Goal: Information Seeking & Learning: Check status

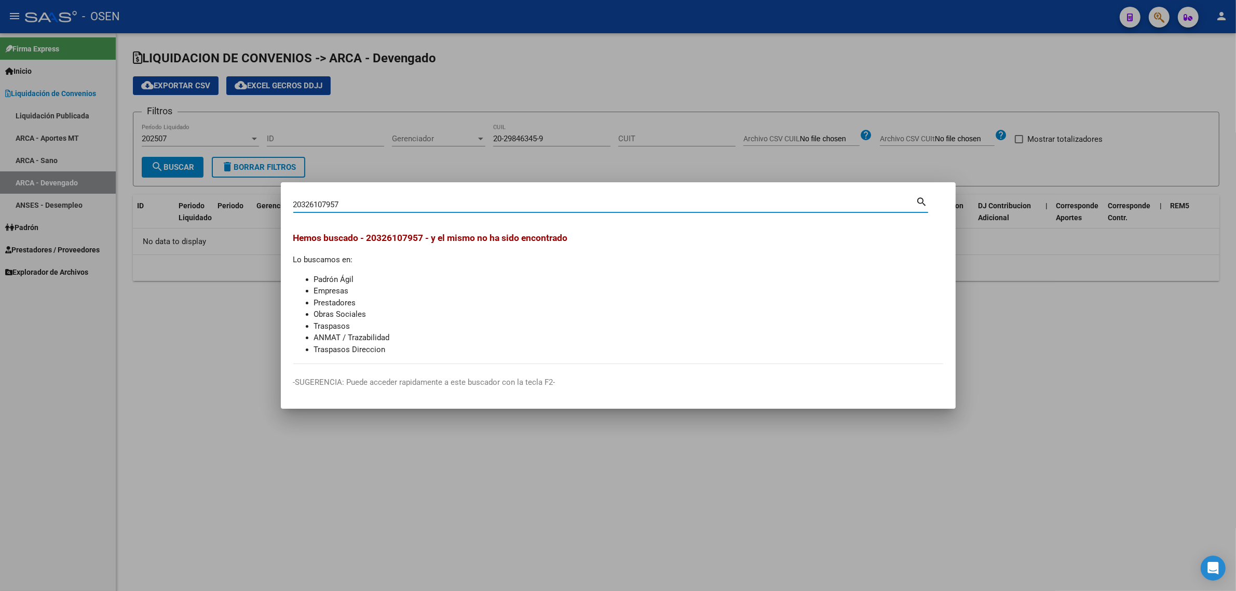
click at [1085, 331] on div at bounding box center [618, 295] width 1236 height 591
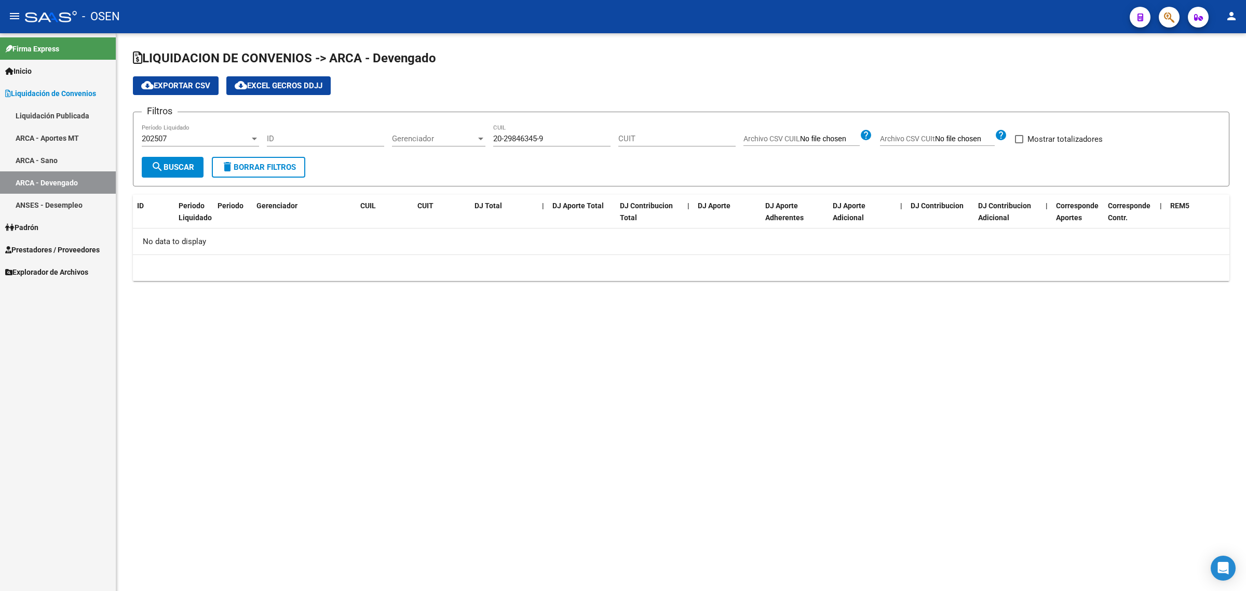
click at [1163, 18] on button "button" at bounding box center [1169, 17] width 21 height 21
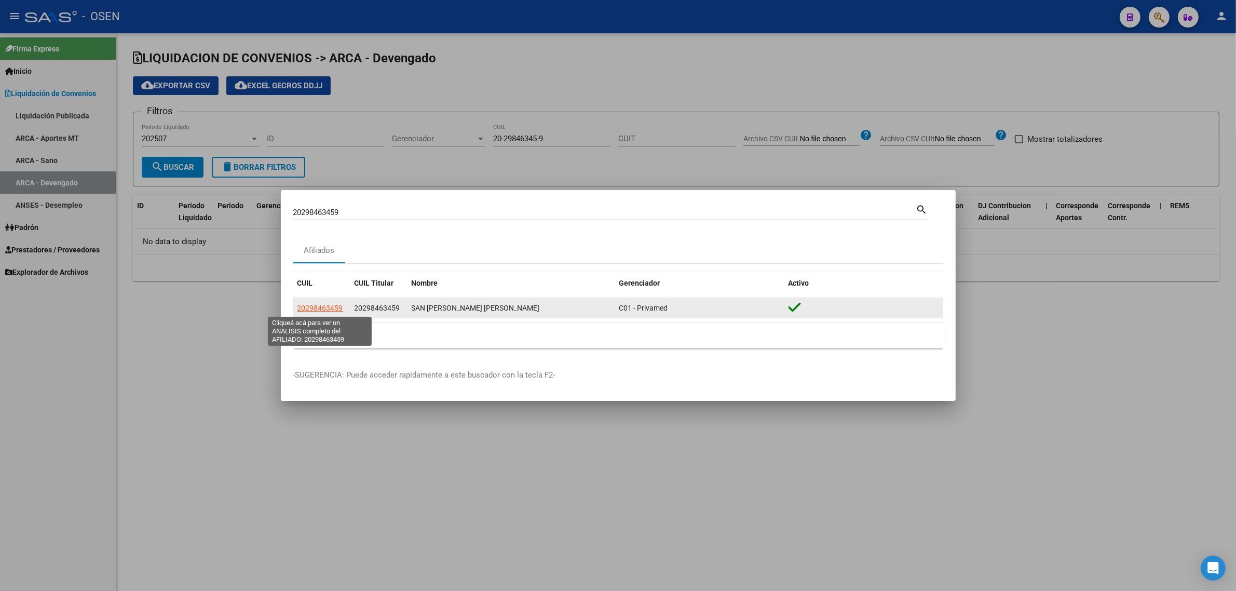
click at [331, 304] on span "20298463459" at bounding box center [320, 308] width 46 height 8
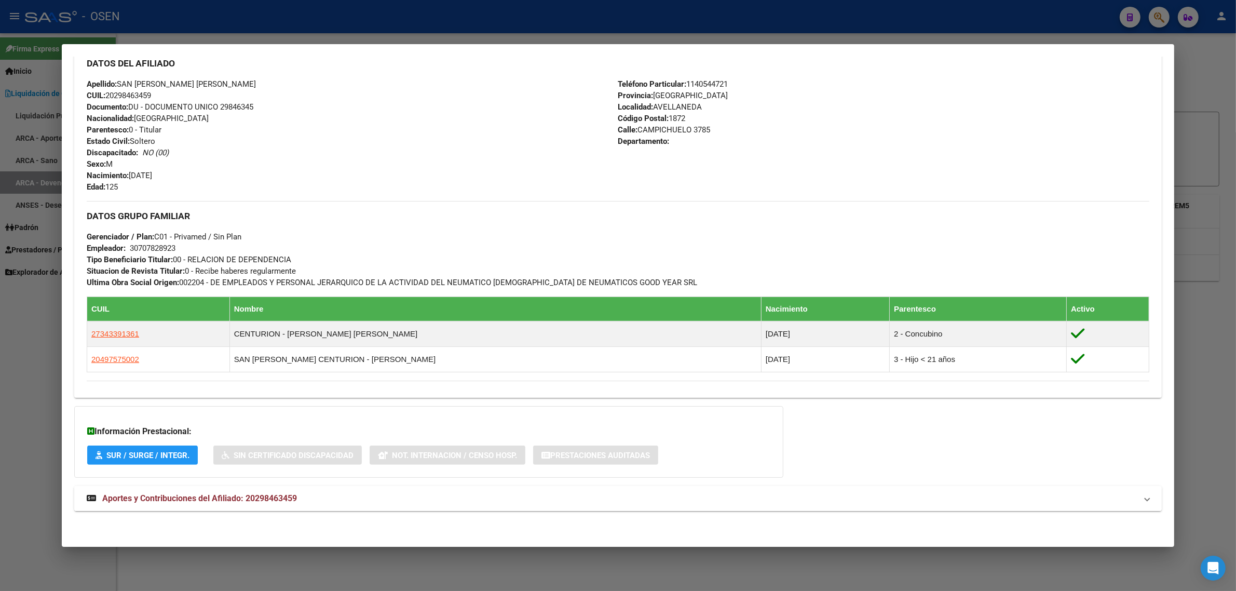
click at [187, 497] on span "Aportes y Contribuciones del Afiliado: 20298463459" at bounding box center [199, 498] width 195 height 10
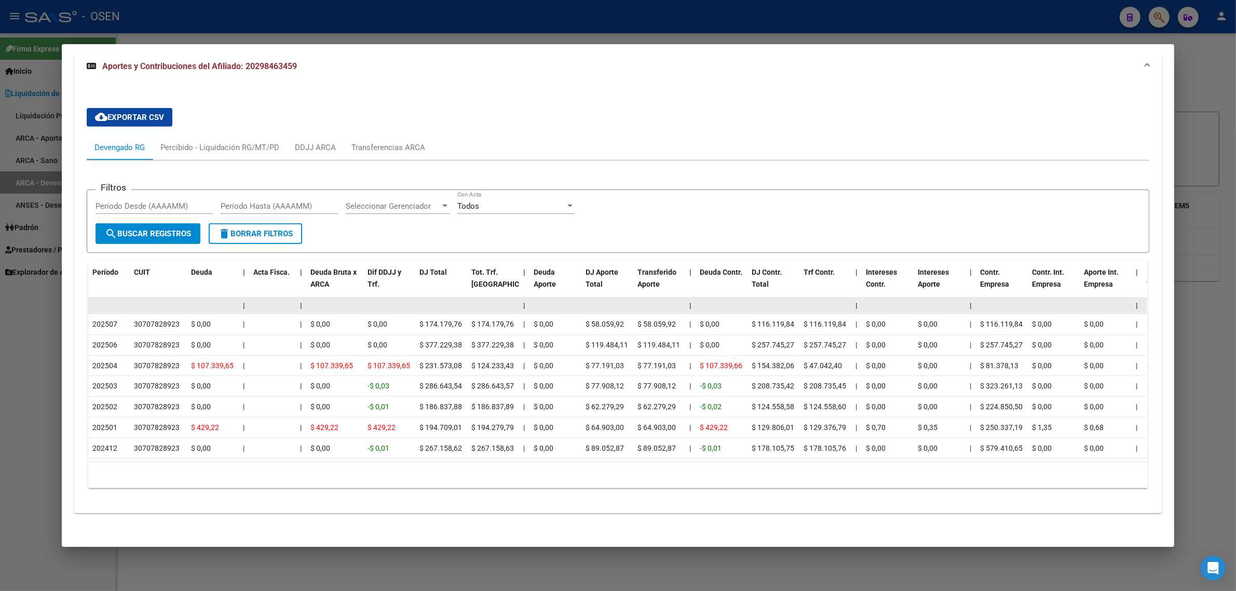
scroll to position [813, 0]
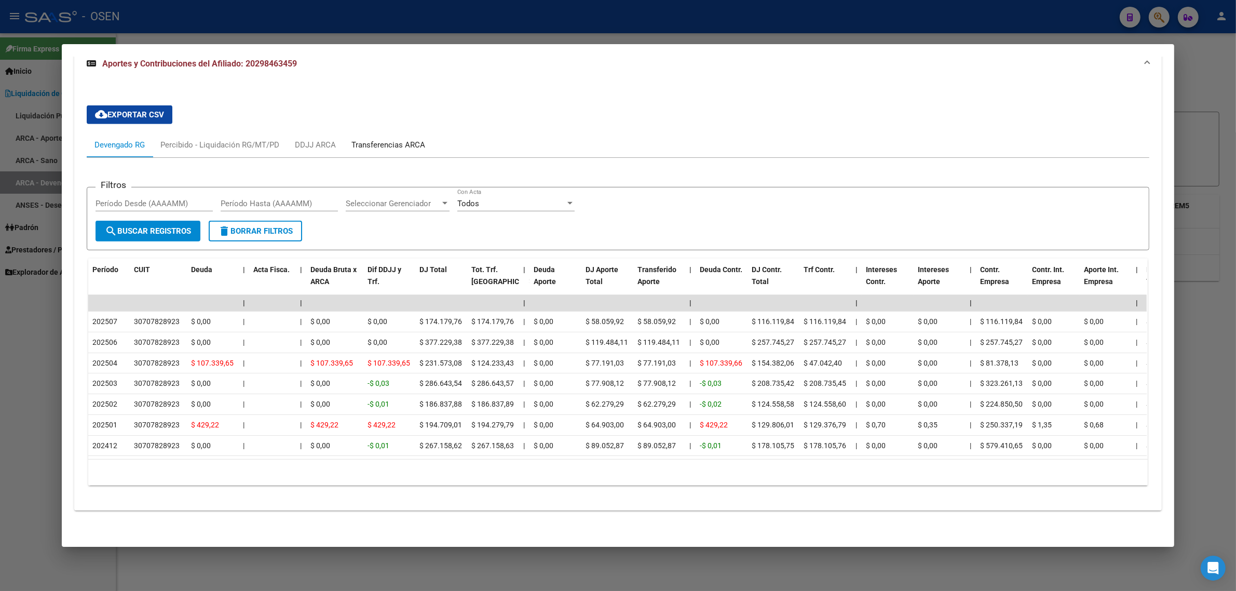
click at [388, 139] on div "Transferencias ARCA" at bounding box center [388, 144] width 74 height 11
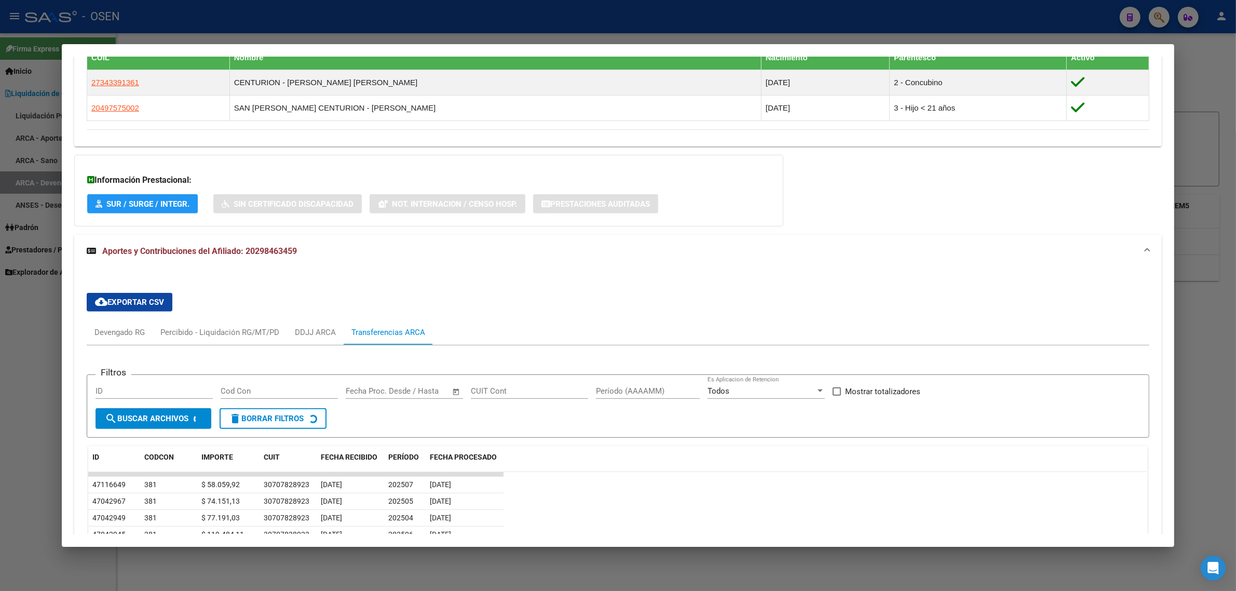
scroll to position [771, 0]
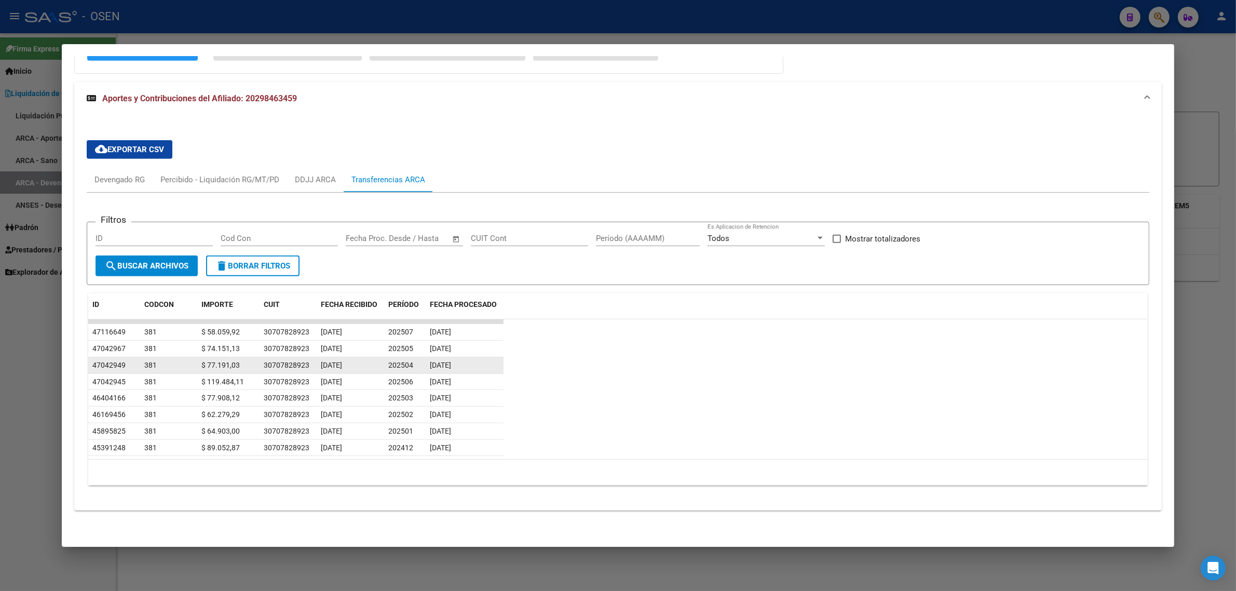
click at [403, 364] on span "202504" at bounding box center [400, 365] width 25 height 8
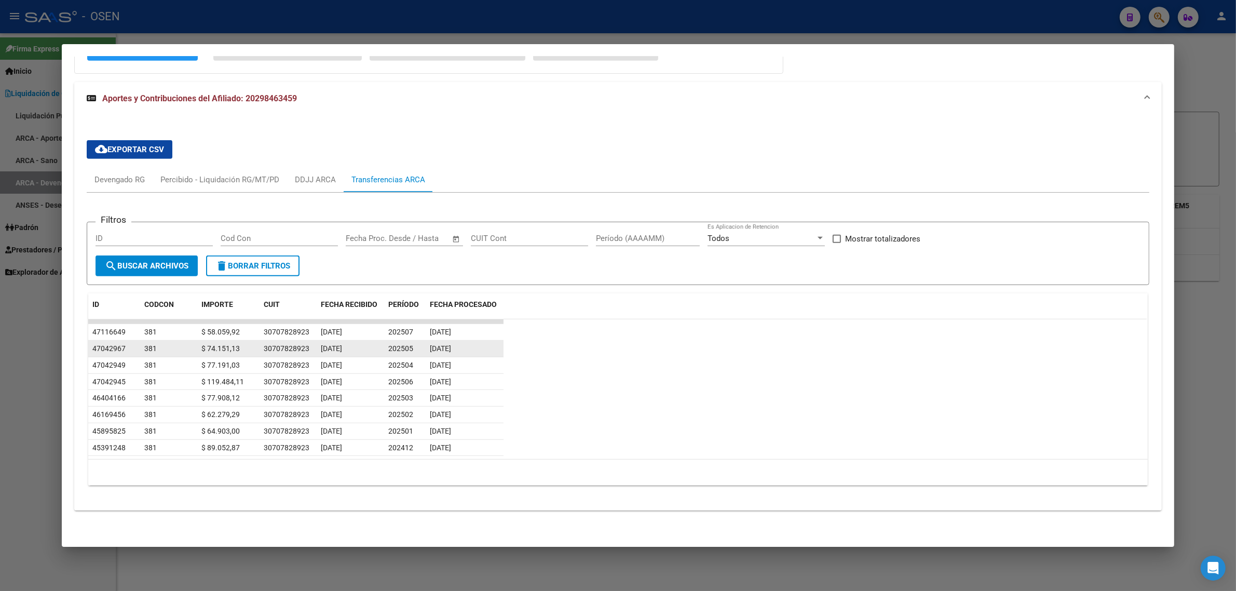
click at [402, 349] on span "202505" at bounding box center [400, 348] width 25 height 8
drag, startPoint x: 202, startPoint y: 346, endPoint x: 239, endPoint y: 347, distance: 36.3
click at [239, 347] on div "$ 74.151,13" at bounding box center [228, 349] width 54 height 12
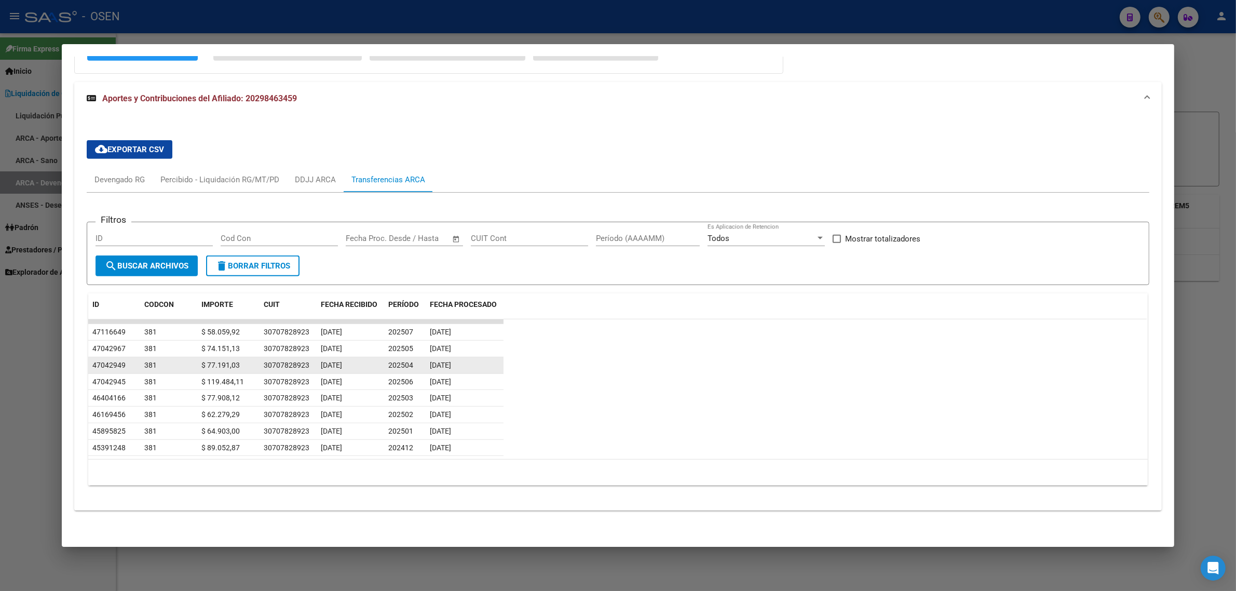
drag, startPoint x: 203, startPoint y: 364, endPoint x: 234, endPoint y: 362, distance: 30.7
click at [234, 362] on span "$ 77.191,03" at bounding box center [220, 365] width 38 height 8
click at [125, 175] on div "Devengado RG" at bounding box center [119, 179] width 50 height 11
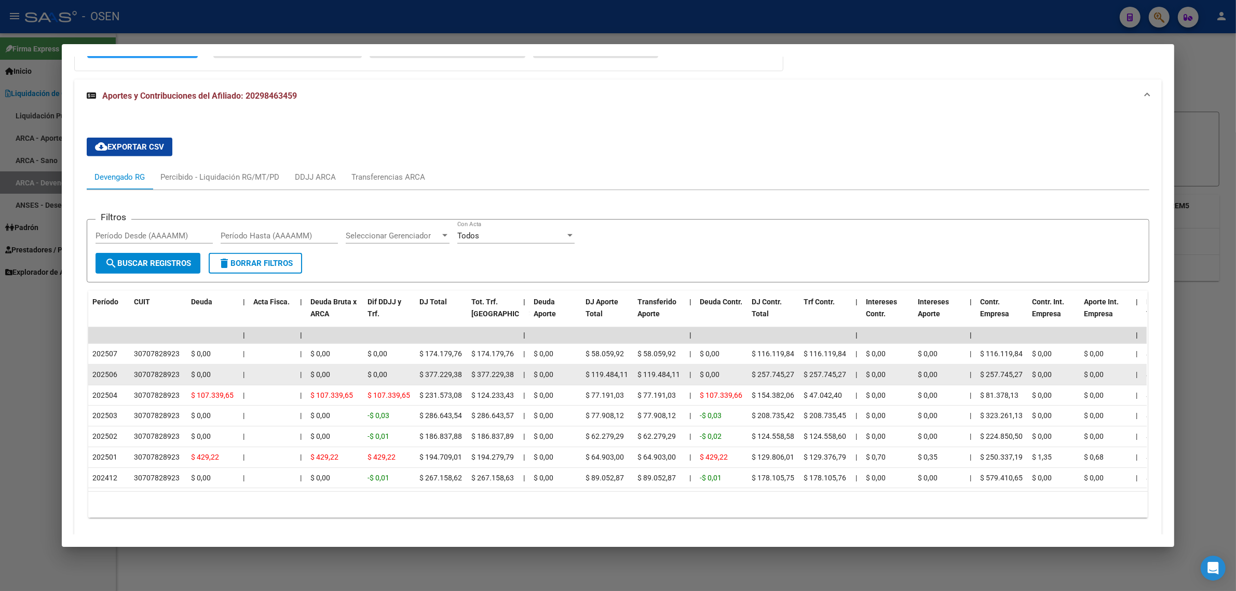
drag, startPoint x: 418, startPoint y: 375, endPoint x: 462, endPoint y: 375, distance: 43.6
click at [462, 375] on datatable-body-cell "$ 377.229,38" at bounding box center [441, 374] width 52 height 20
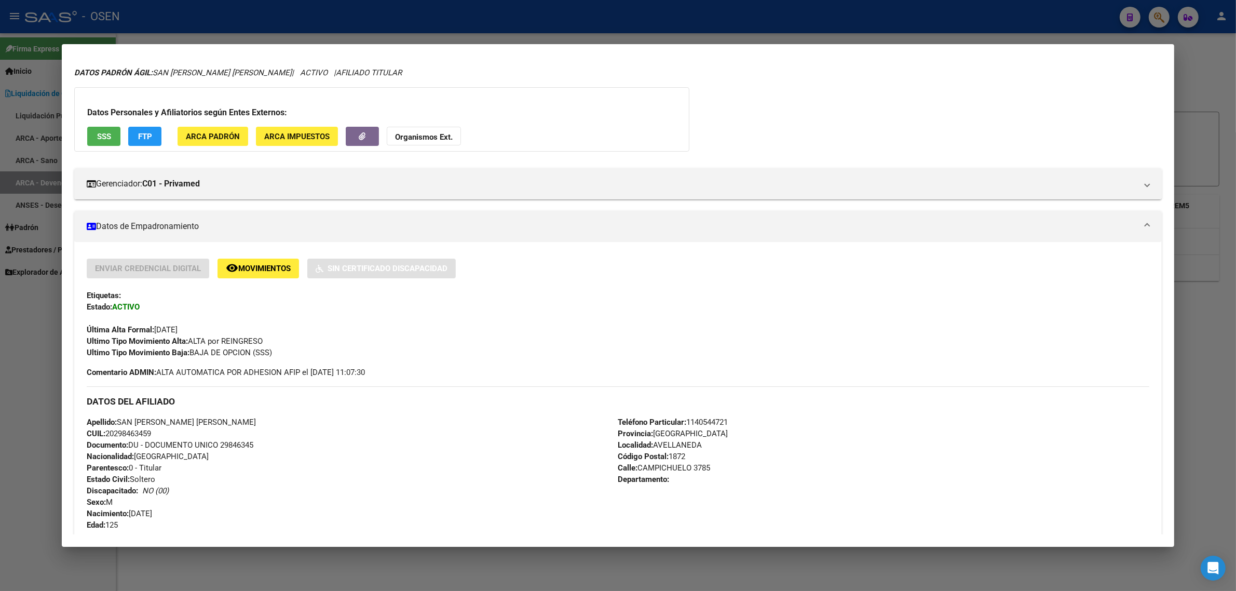
scroll to position [0, 0]
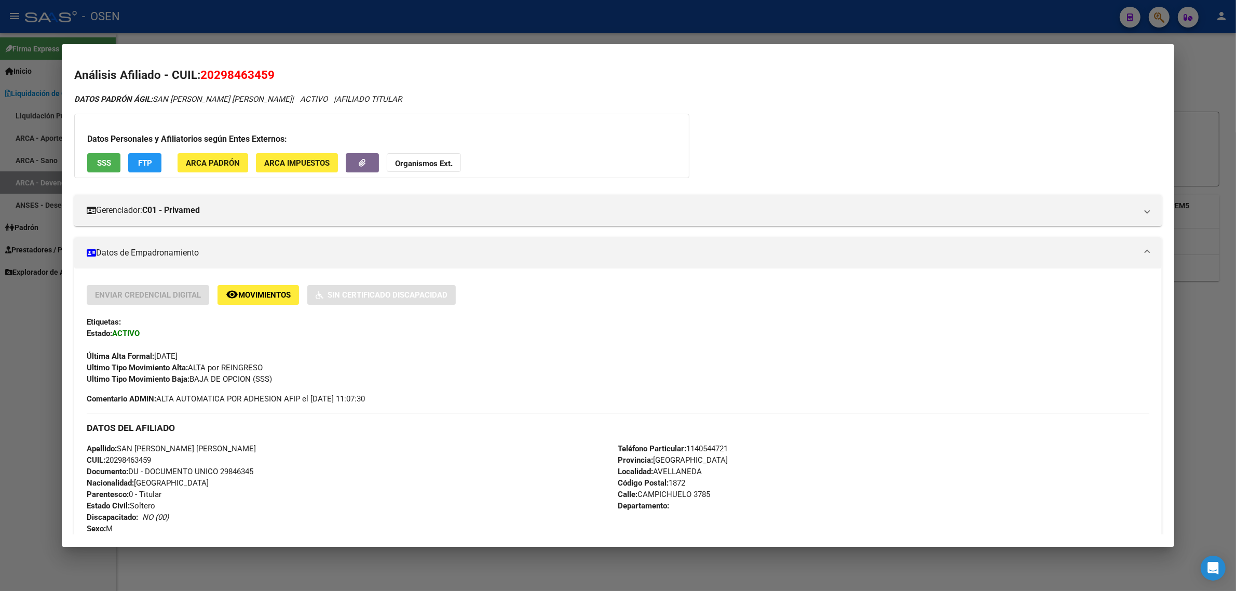
click at [360, 24] on div at bounding box center [618, 295] width 1236 height 591
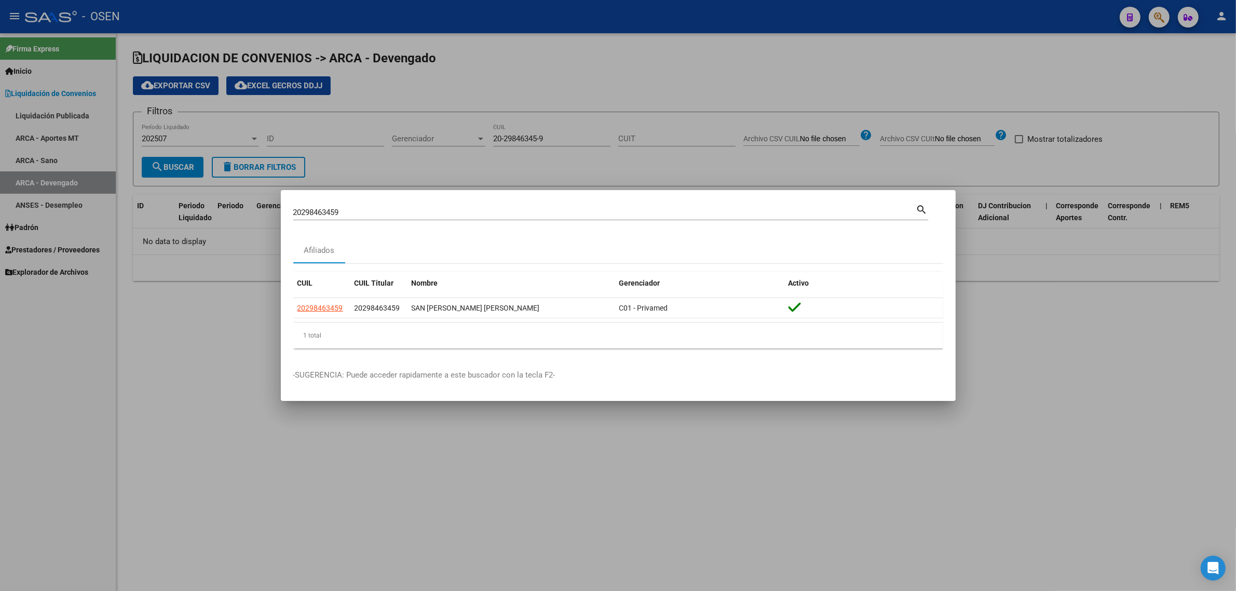
click at [333, 211] on input "20298463459" at bounding box center [604, 212] width 623 height 9
paste input "6640132"
type input "20296640132"
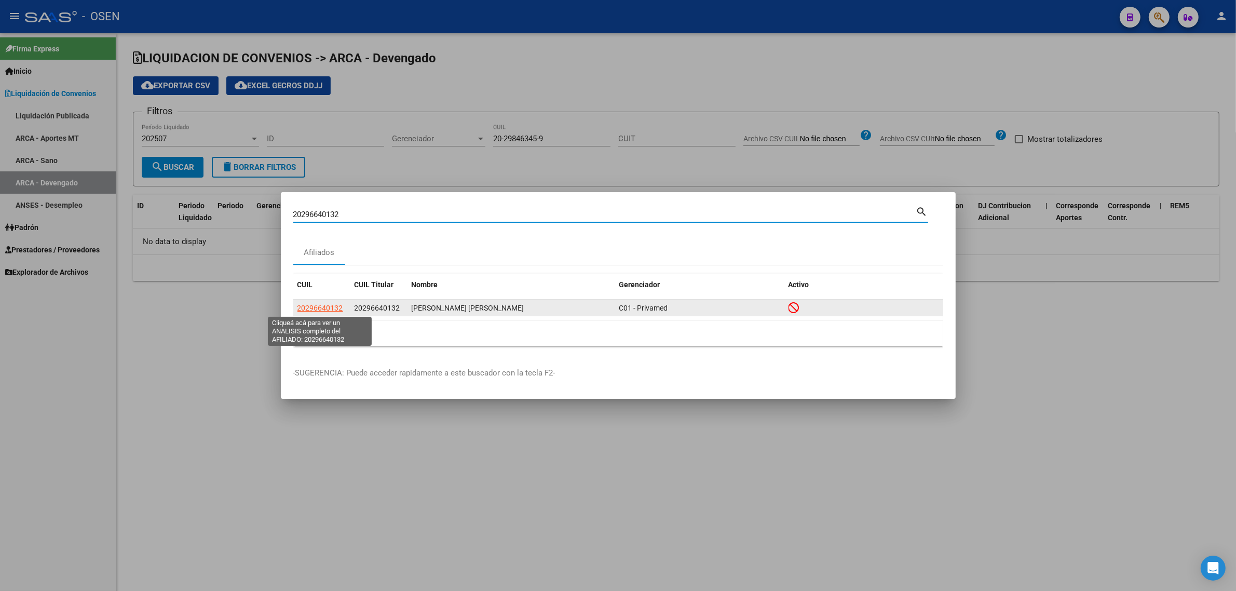
click at [336, 305] on span "20296640132" at bounding box center [320, 308] width 46 height 8
type textarea "20296640132"
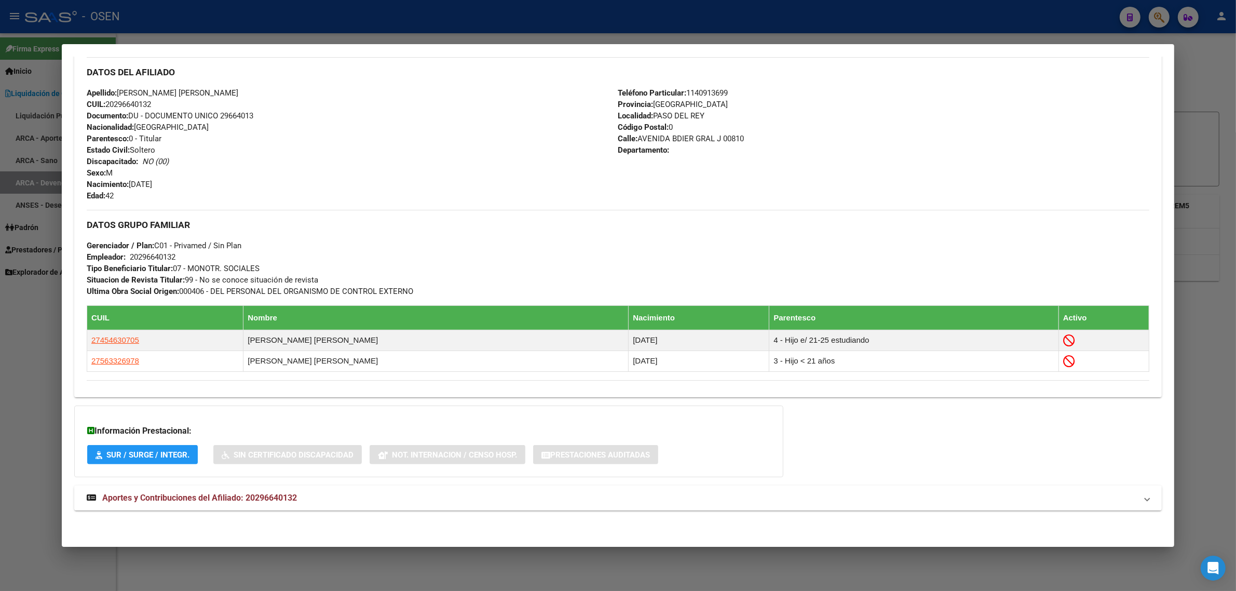
scroll to position [368, 0]
click at [167, 501] on span "Aportes y Contribuciones del Afiliado: 20296640132" at bounding box center [199, 498] width 195 height 10
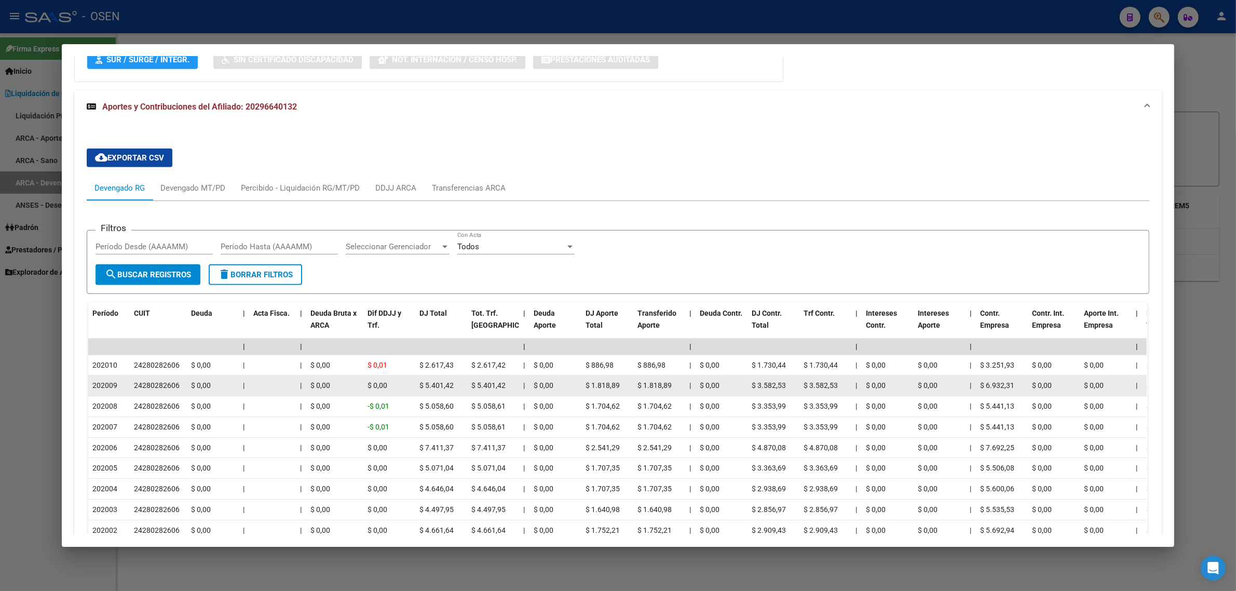
scroll to position [746, 0]
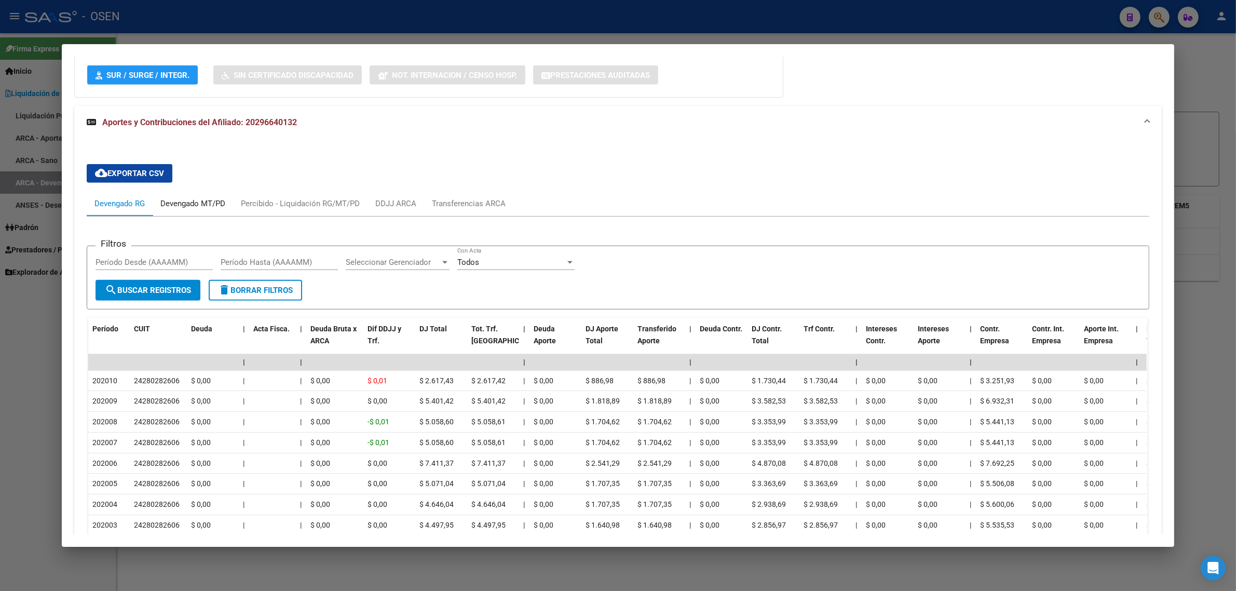
click at [198, 203] on div "Devengado MT/PD" at bounding box center [192, 203] width 65 height 11
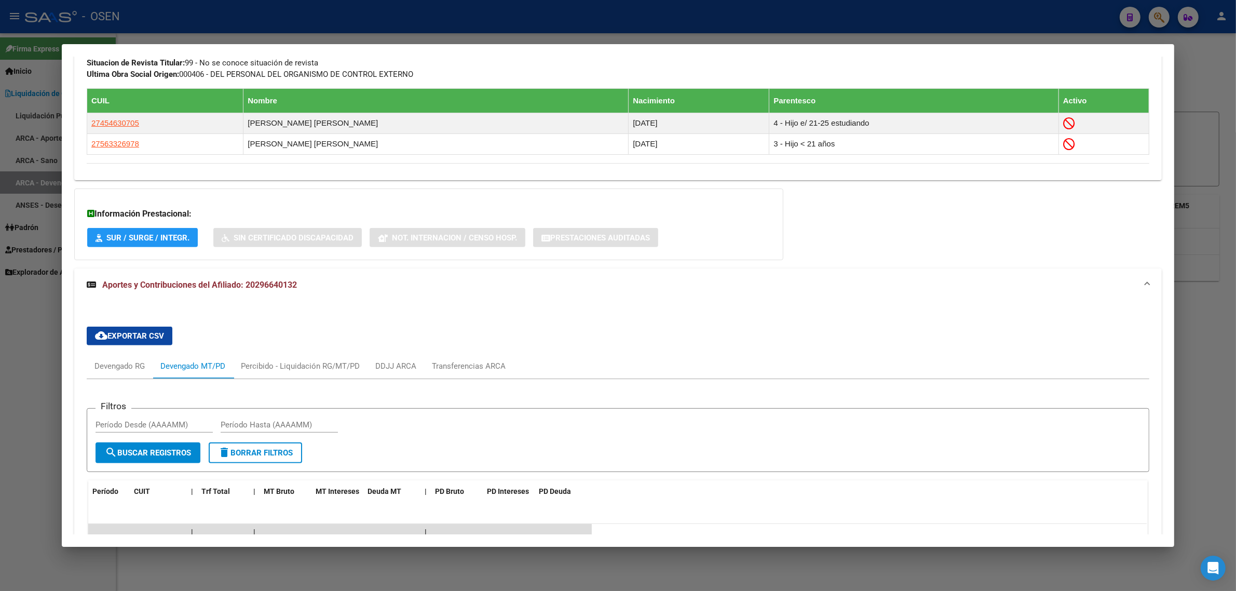
scroll to position [835, 0]
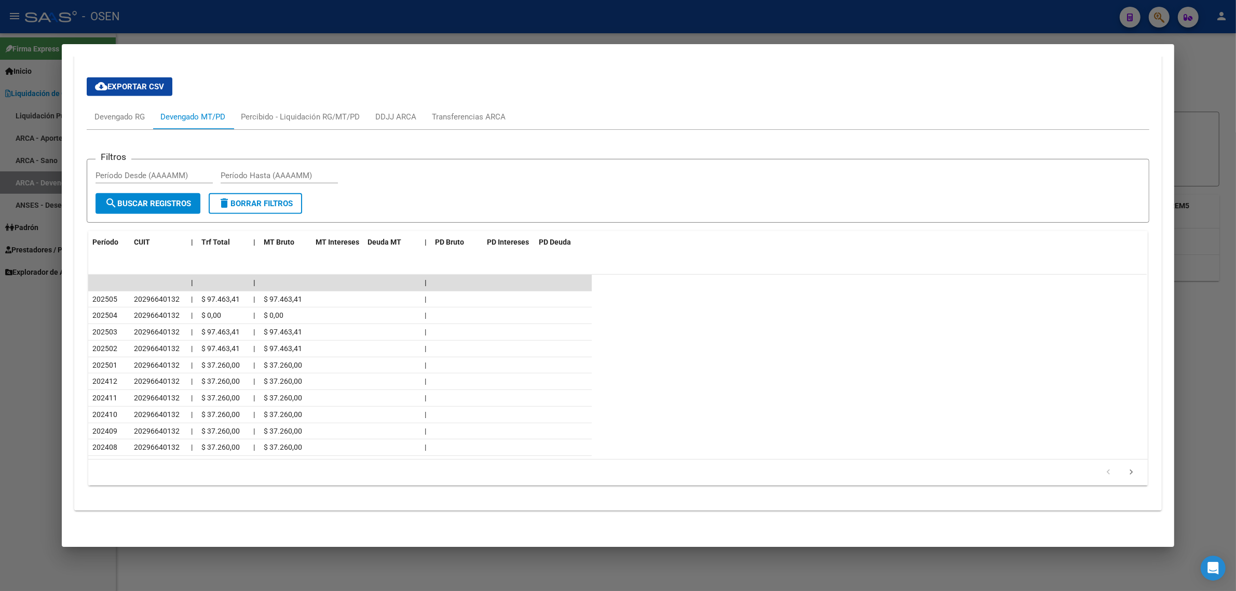
click at [650, 26] on div at bounding box center [618, 295] width 1236 height 591
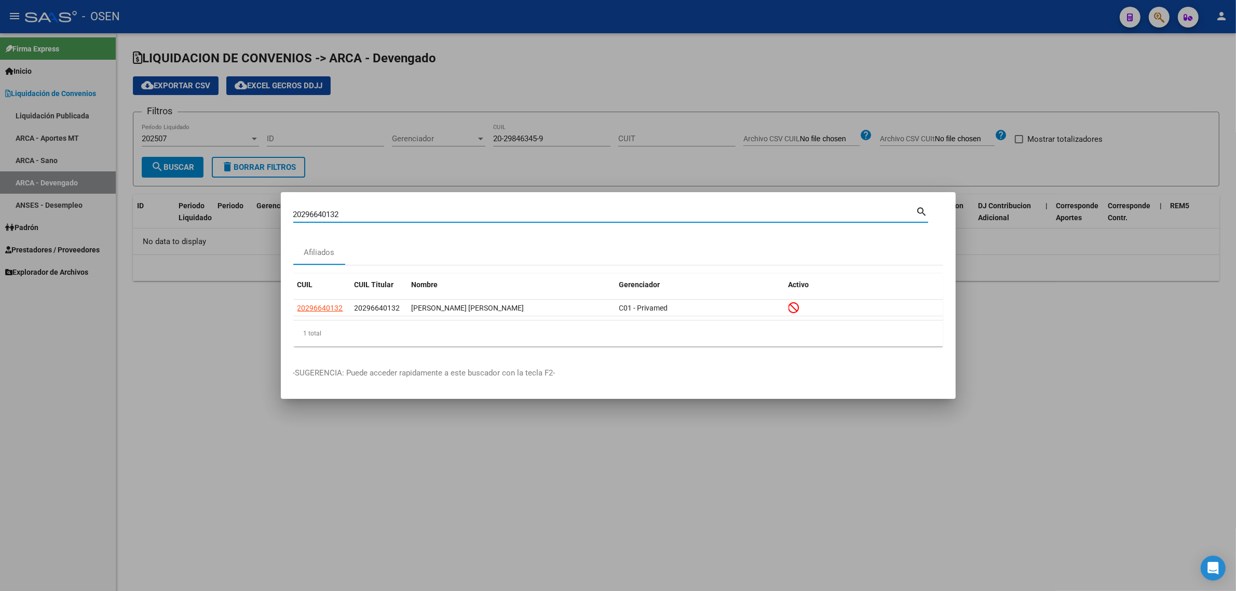
click at [348, 211] on input "20296640132" at bounding box center [604, 214] width 623 height 9
type input "san [PERSON_NAME]"
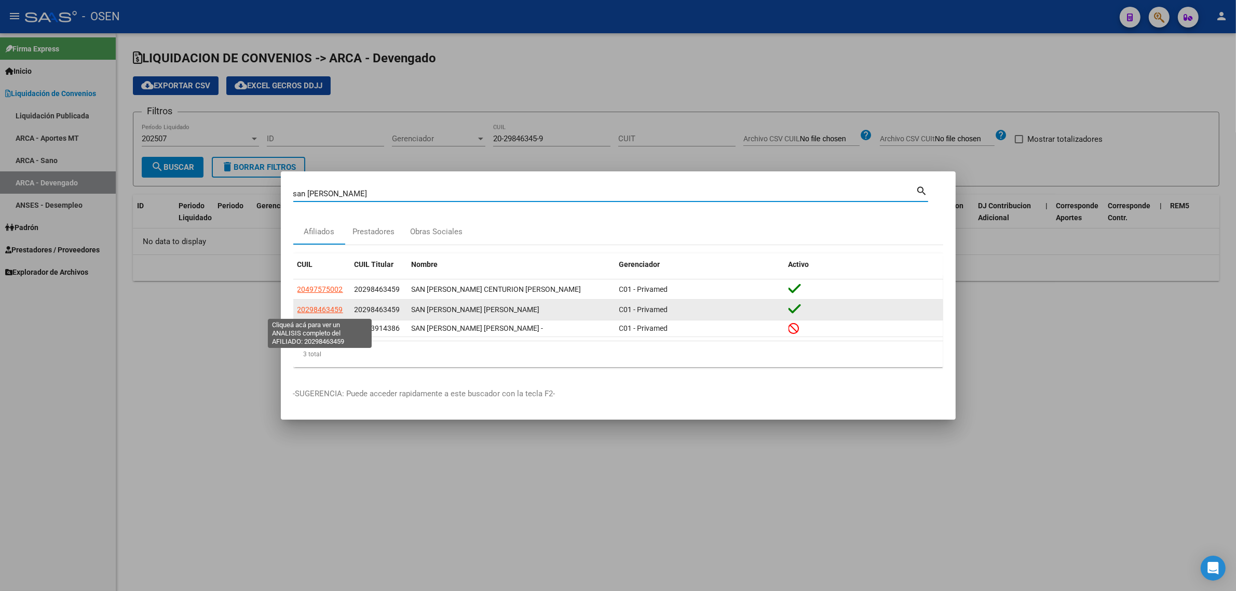
click at [331, 310] on span "20298463459" at bounding box center [320, 309] width 46 height 8
type textarea "20298463459"
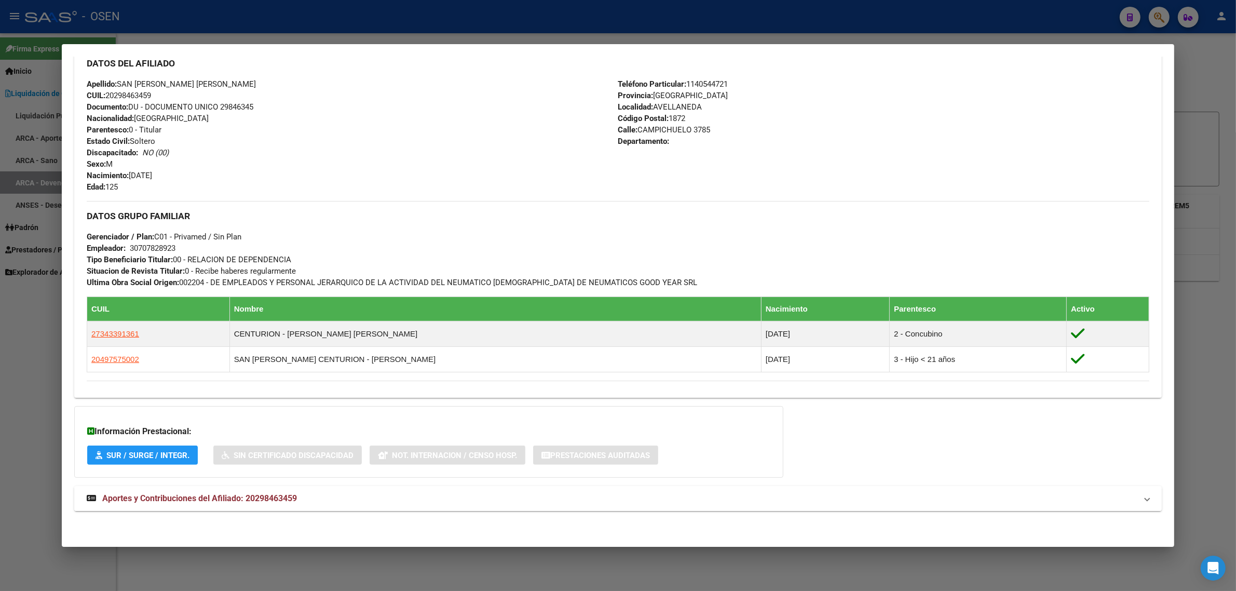
click at [175, 495] on span "Aportes y Contribuciones del Afiliado: 20298463459" at bounding box center [199, 498] width 195 height 10
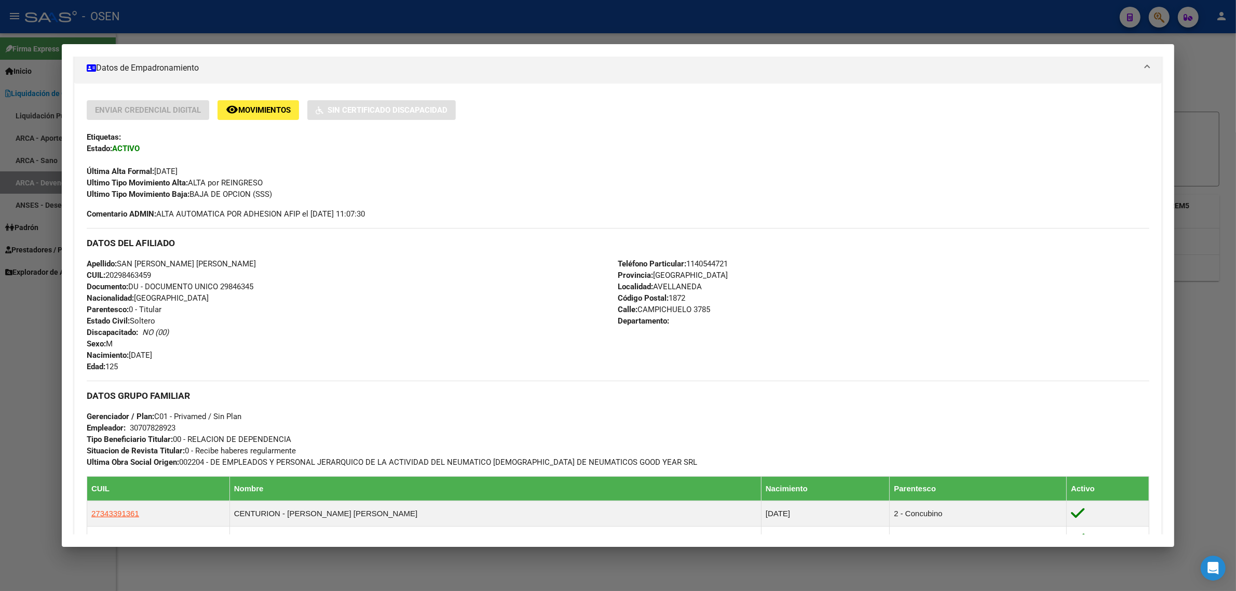
scroll to position [0, 0]
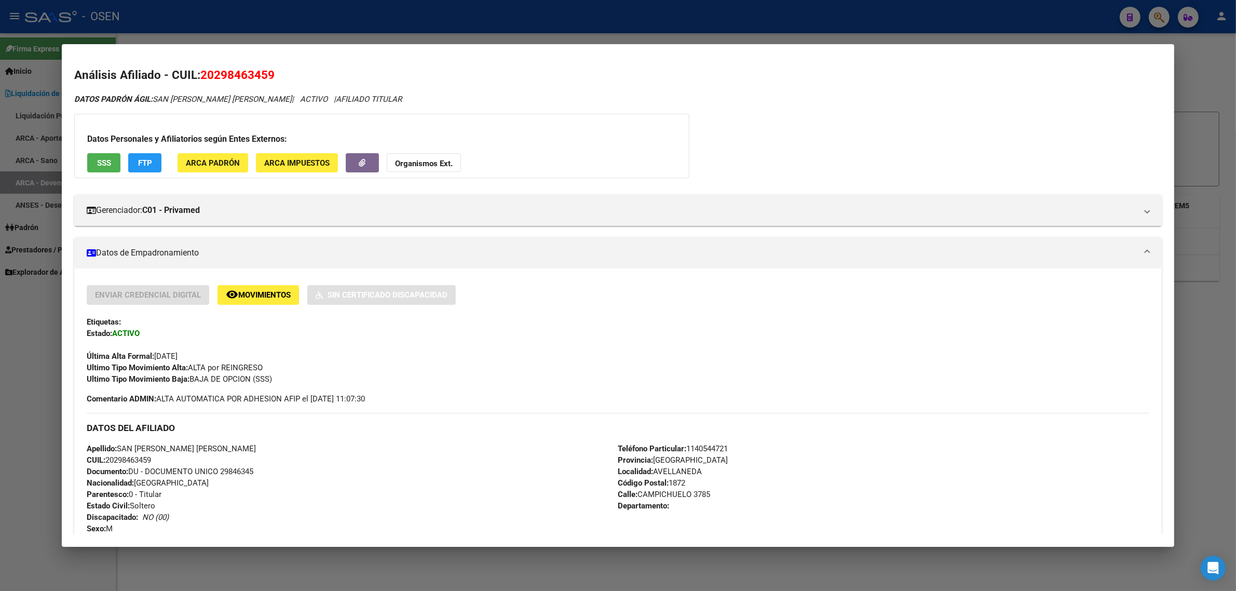
click at [230, 73] on span "20298463459" at bounding box center [237, 74] width 74 height 13
copy span "20298463459"
click at [1076, 434] on div "DATOS DEL AFILIADO" at bounding box center [618, 428] width 1063 height 30
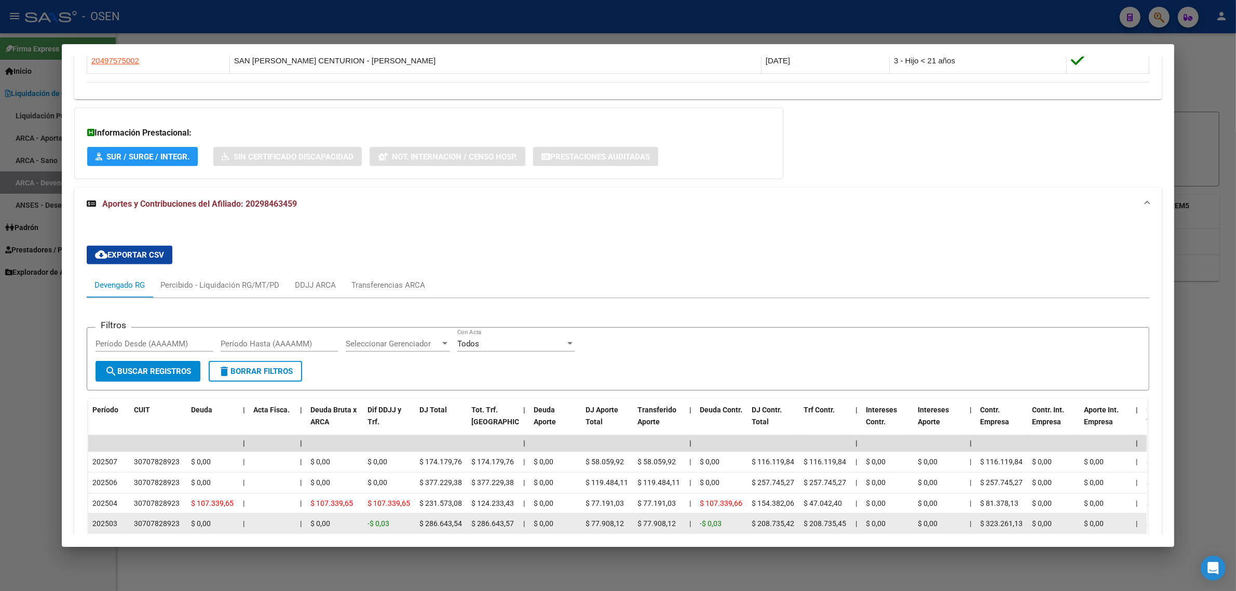
scroll to position [813, 0]
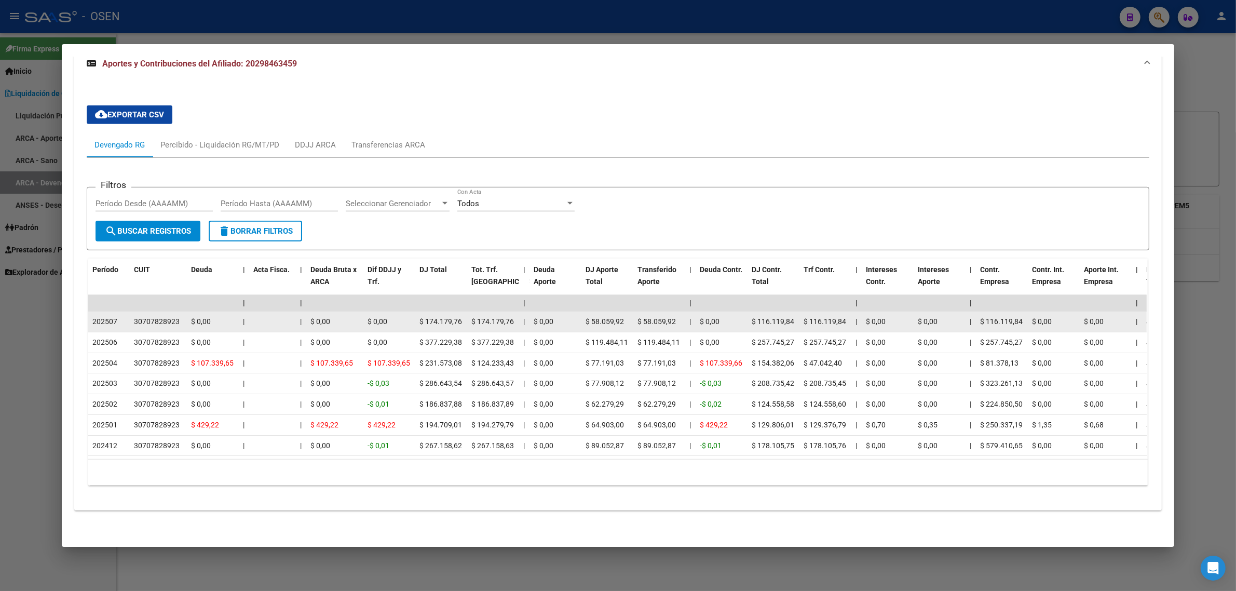
click at [153, 316] on div "30707828923" at bounding box center [157, 322] width 46 height 12
copy div "30707828923"
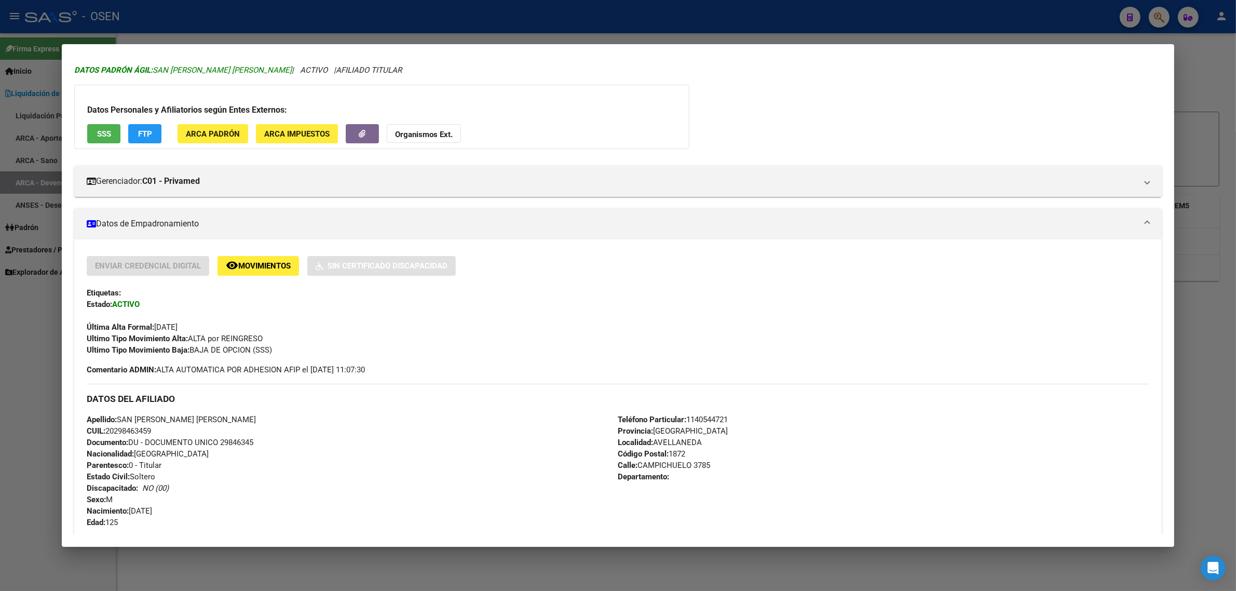
scroll to position [0, 0]
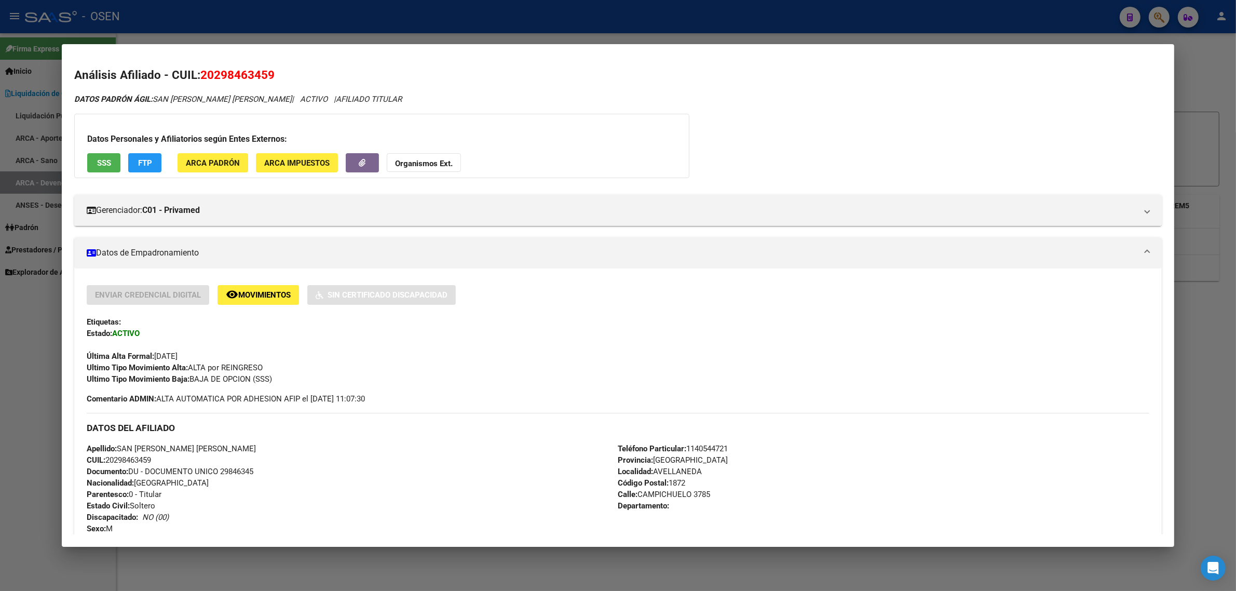
click at [207, 65] on mat-dialog-content "Análisis Afiliado - CUIL: 20298463459 DATOS [PERSON_NAME] ÁGIL: SAN [PERSON_NAM…" at bounding box center [618, 295] width 1112 height 477
drag, startPoint x: 207, startPoint y: 65, endPoint x: 211, endPoint y: 72, distance: 7.8
click at [208, 65] on mat-dialog-content "Análisis Afiliado - CUIL: 20298463459 DATOS [PERSON_NAME] ÁGIL: SAN [PERSON_NAM…" at bounding box center [618, 295] width 1112 height 477
copy span "20298463459"
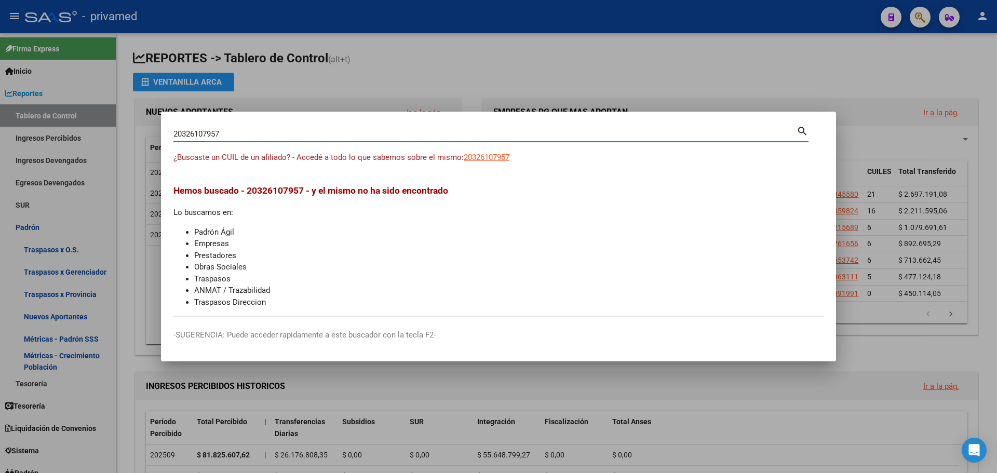
click at [446, 66] on div at bounding box center [498, 236] width 997 height 473
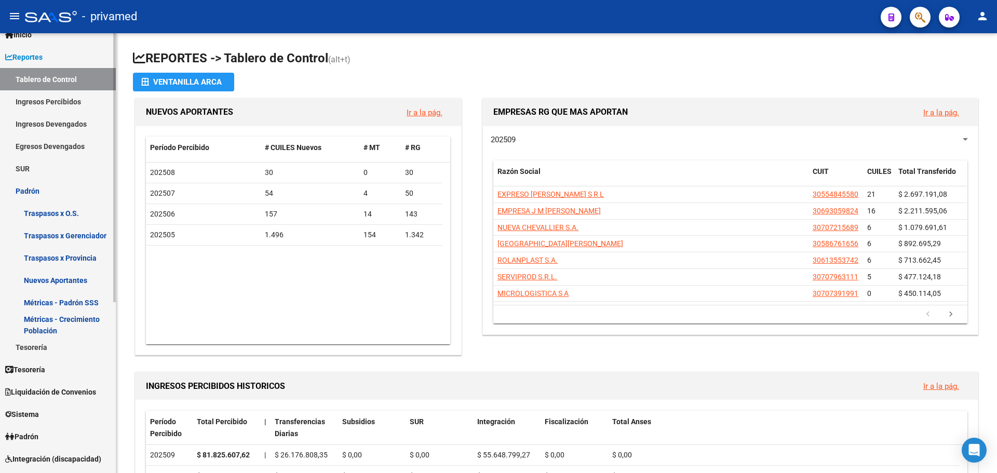
scroll to position [260, 0]
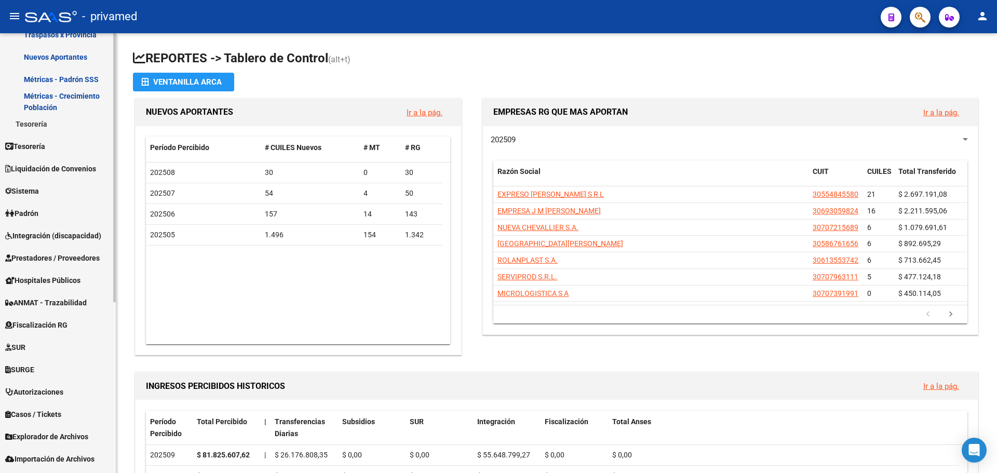
click at [57, 188] on link "Sistema" at bounding box center [58, 191] width 116 height 22
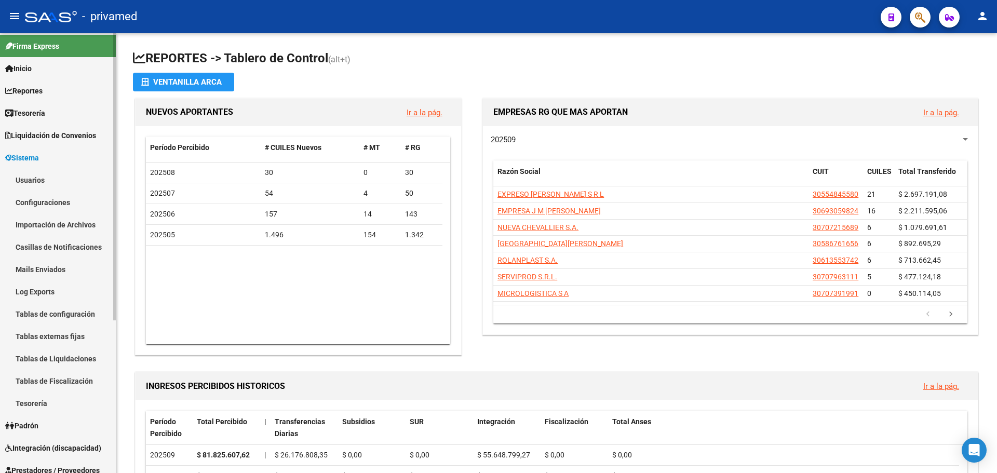
scroll to position [0, 0]
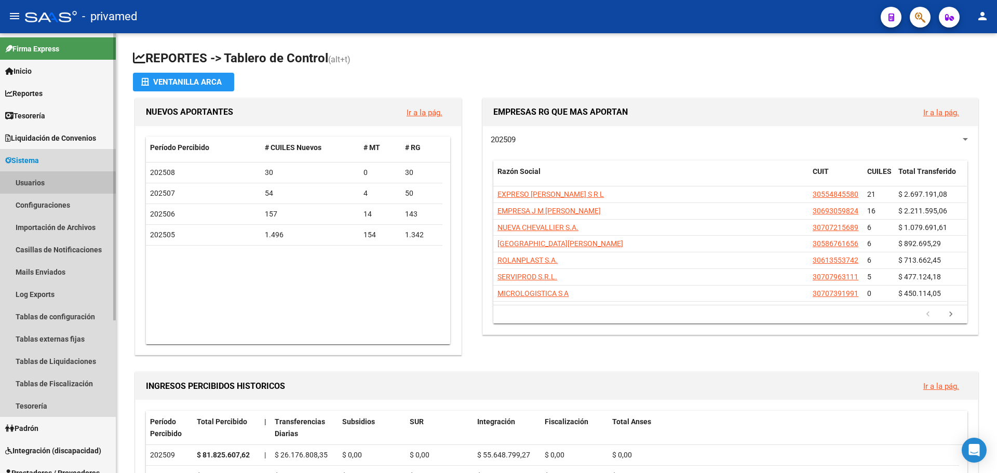
click at [60, 181] on link "Usuarios" at bounding box center [58, 182] width 116 height 22
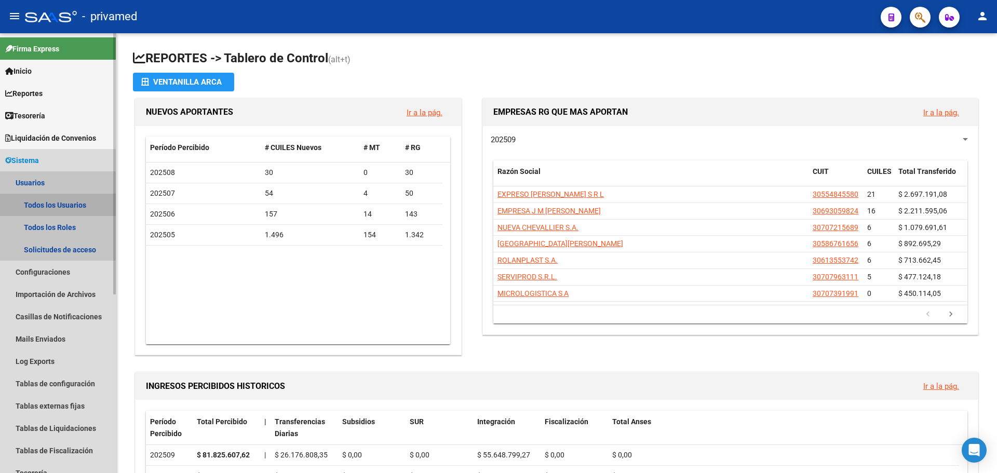
click at [64, 207] on link "Todos los Usuarios" at bounding box center [58, 205] width 116 height 22
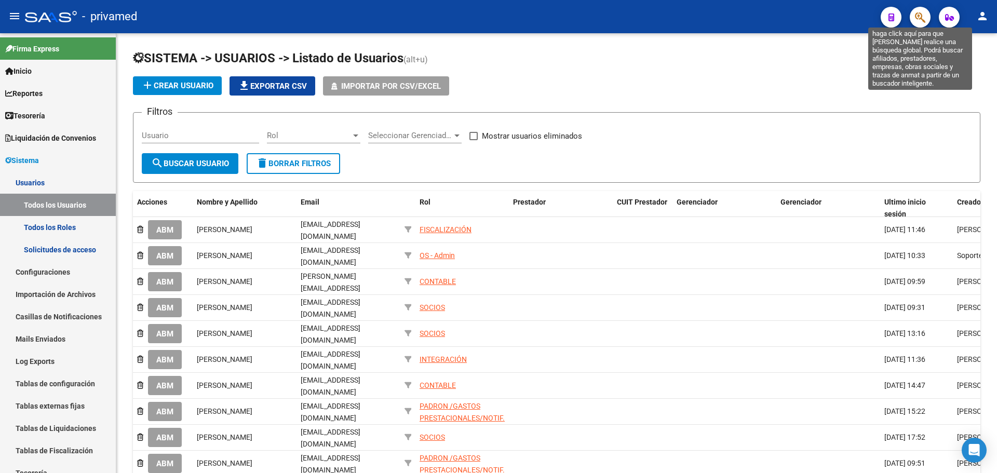
click at [916, 22] on icon "button" at bounding box center [920, 17] width 10 height 12
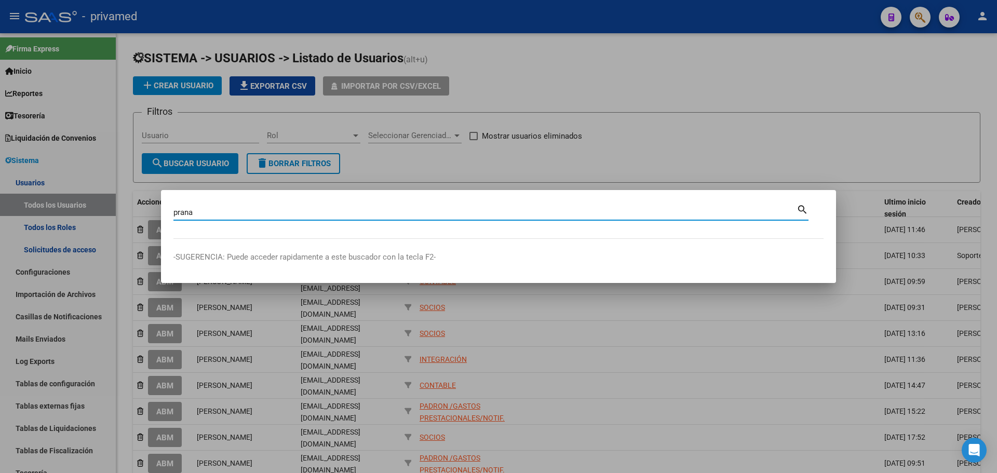
type input "prana"
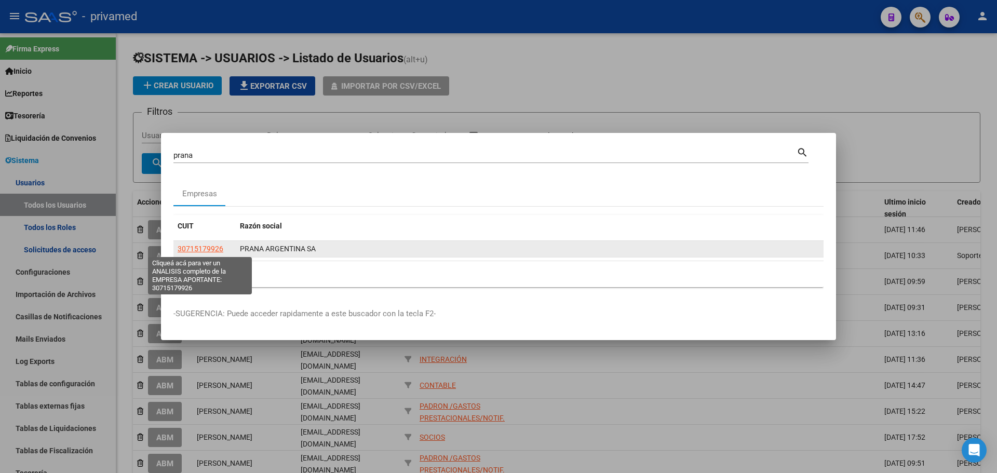
click at [184, 248] on span "30715179926" at bounding box center [201, 248] width 46 height 8
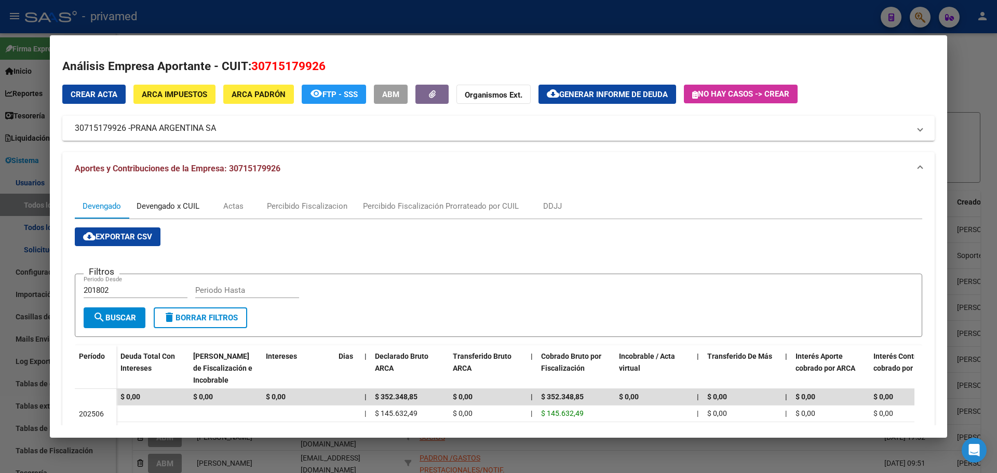
click at [168, 206] on div "Devengado x CUIL" at bounding box center [168, 205] width 63 height 11
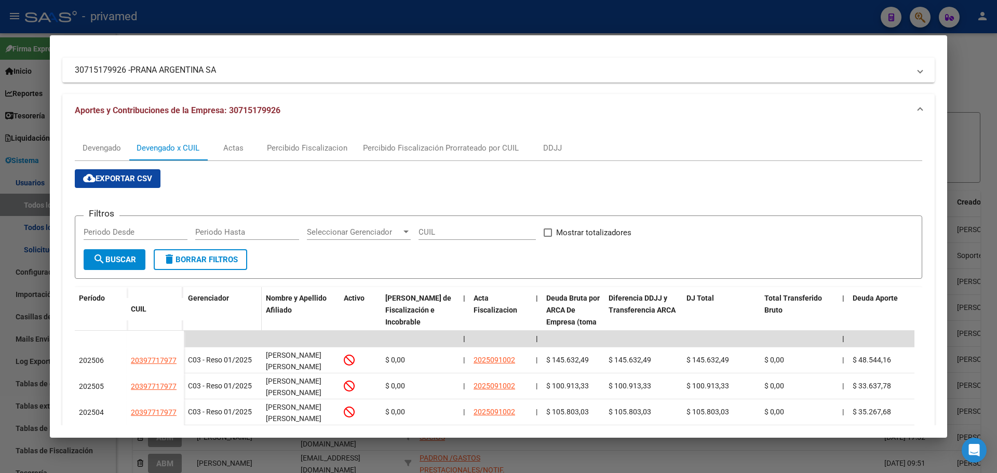
scroll to position [84, 0]
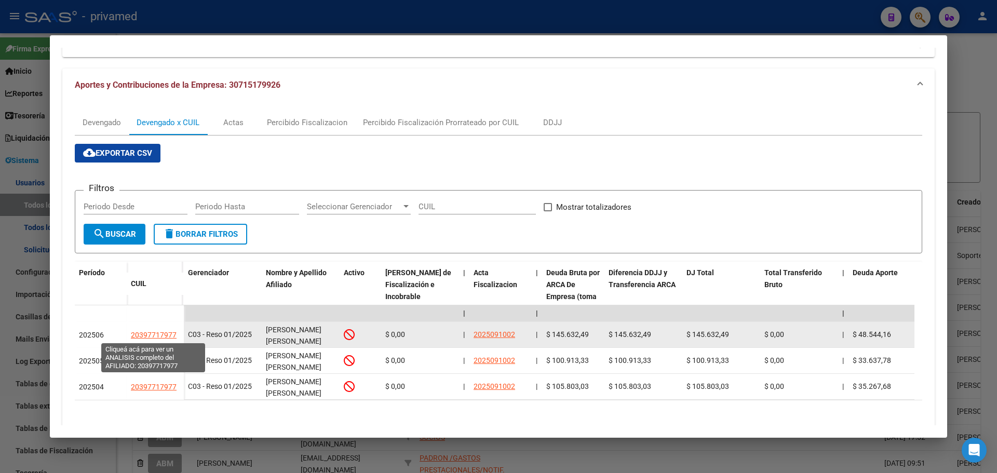
click at [153, 334] on span "20397717977" at bounding box center [154, 335] width 46 height 8
type textarea "20397717977"
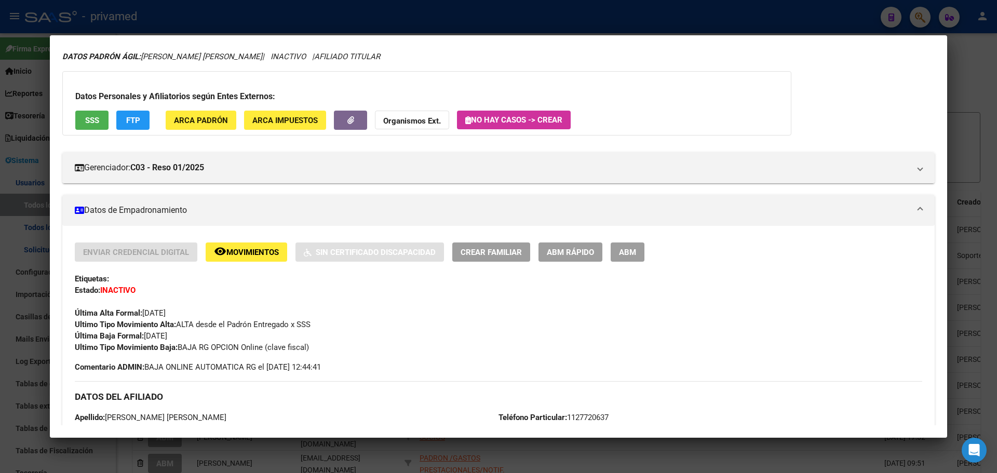
scroll to position [0, 0]
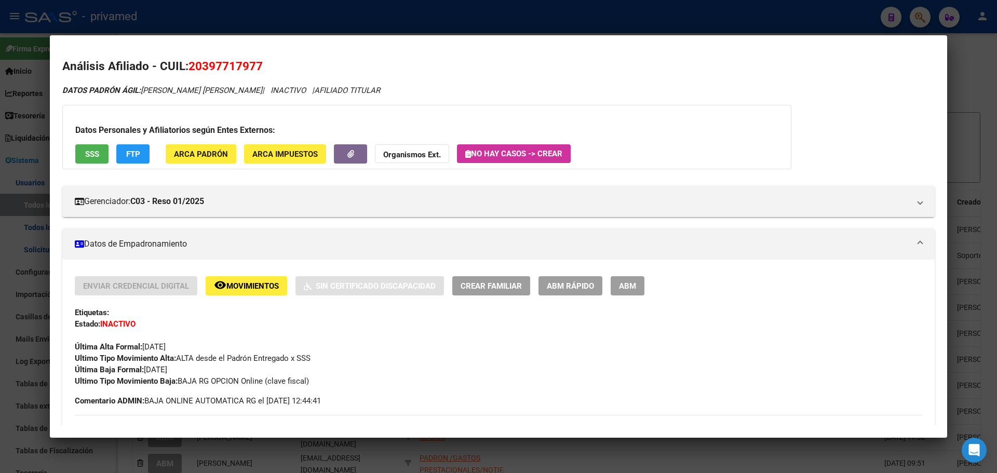
click at [225, 70] on span "20397717977" at bounding box center [225, 65] width 74 height 13
copy span "20397717977"
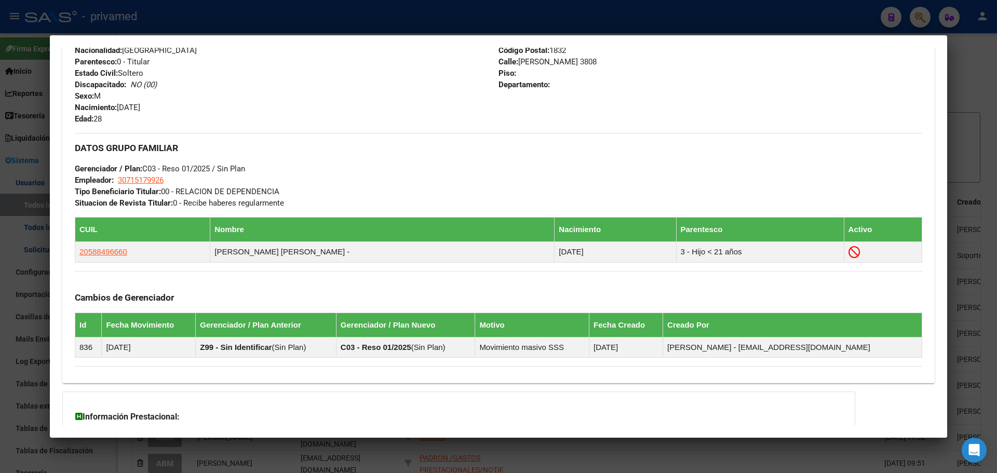
scroll to position [529, 0]
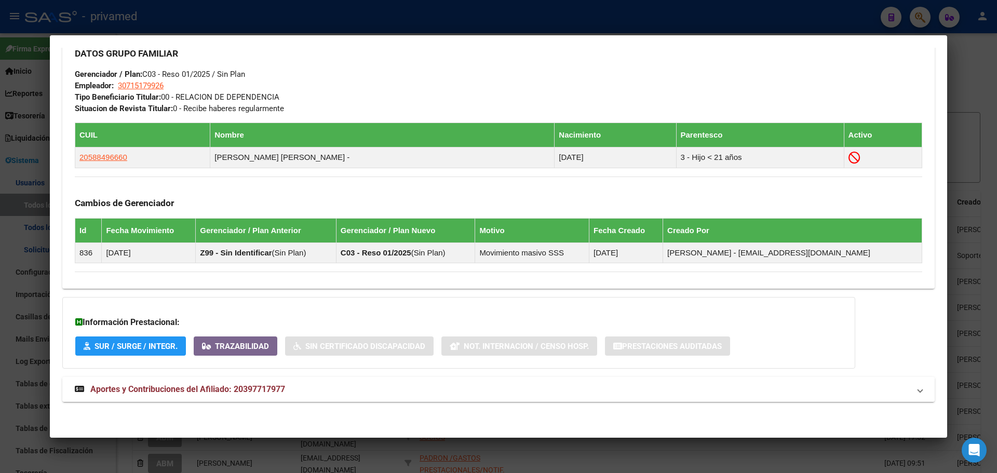
click at [199, 388] on span "Aportes y Contribuciones del Afiliado: 20397717977" at bounding box center [187, 389] width 195 height 10
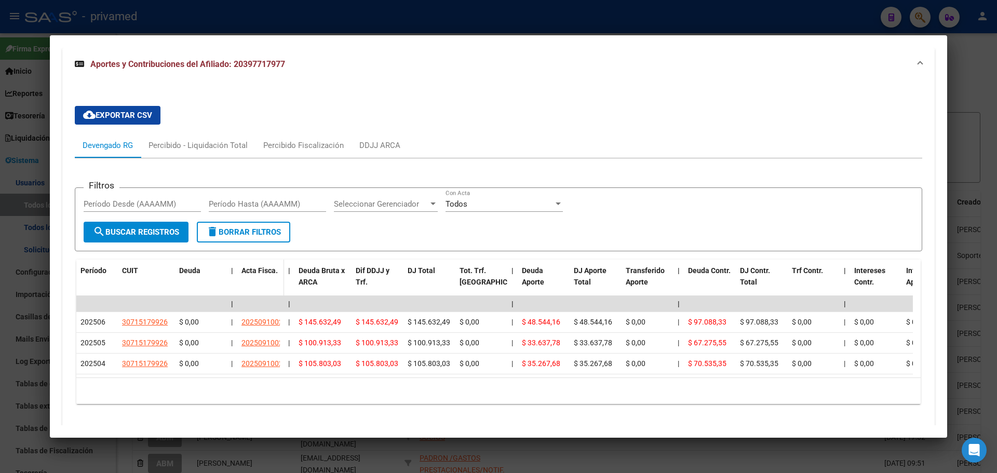
scroll to position [895, 0]
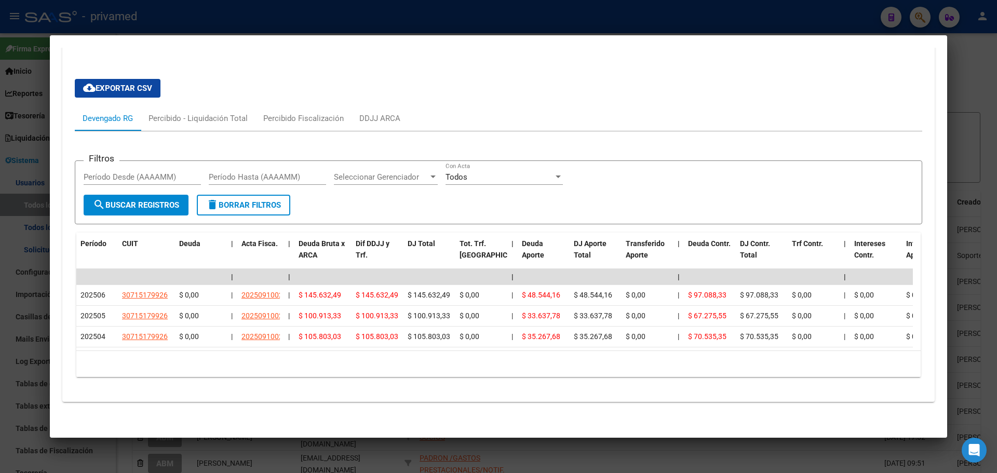
click at [195, 13] on div at bounding box center [498, 236] width 997 height 473
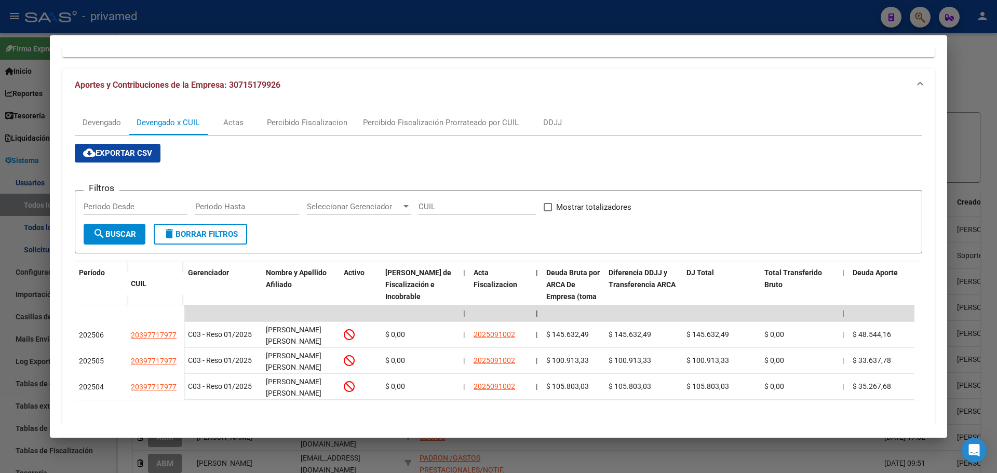
click at [299, 16] on div at bounding box center [498, 236] width 997 height 473
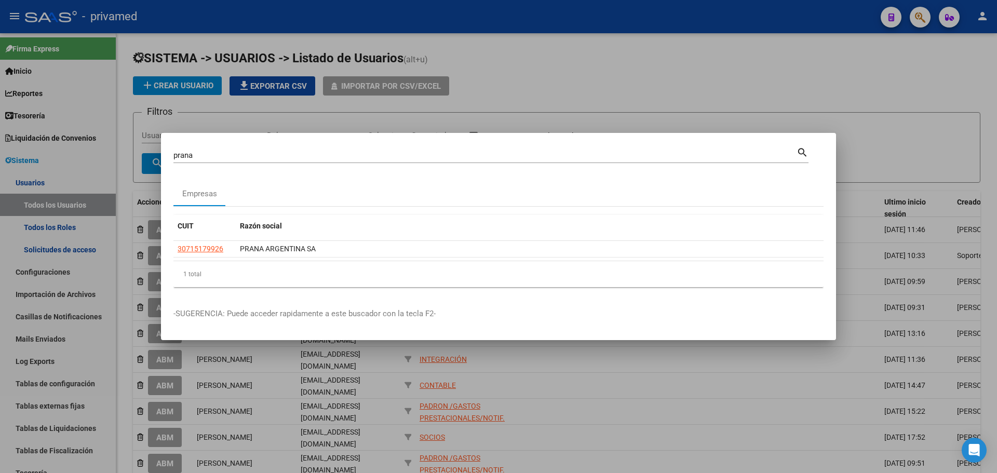
click at [533, 50] on div at bounding box center [498, 236] width 997 height 473
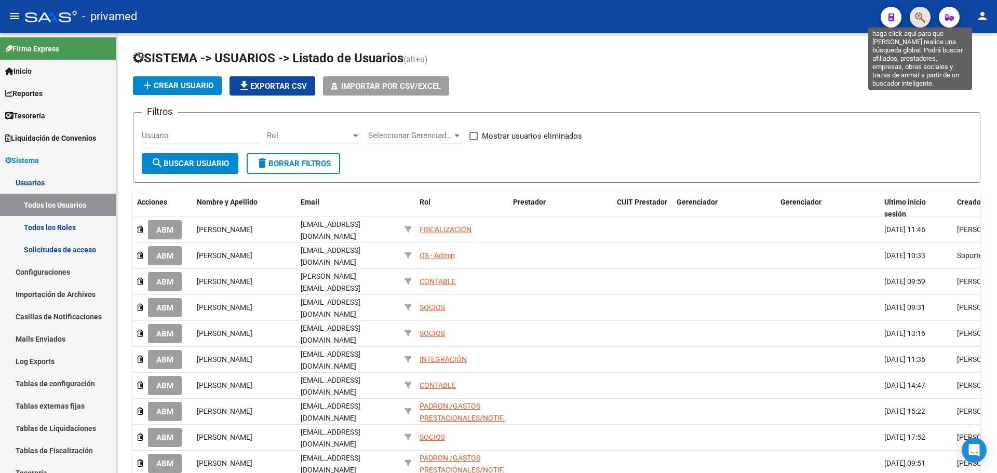
click at [920, 22] on icon "button" at bounding box center [920, 17] width 10 height 12
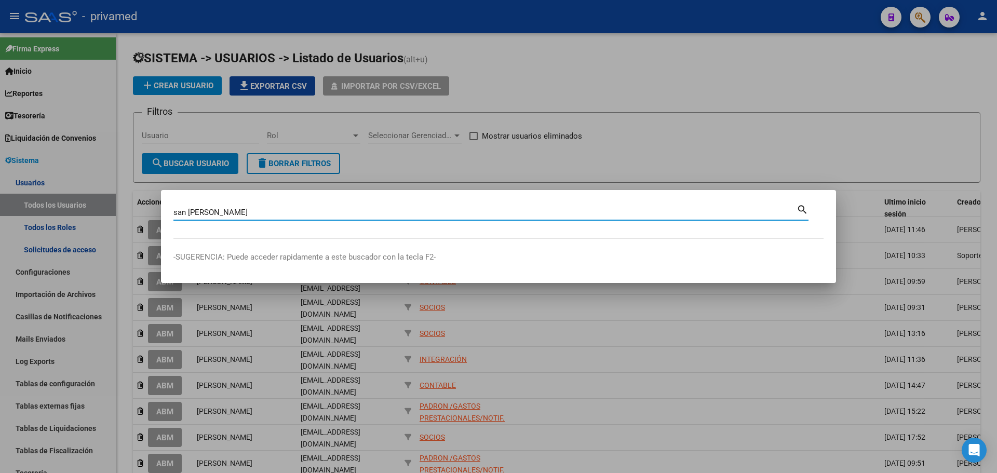
type input "san [PERSON_NAME]"
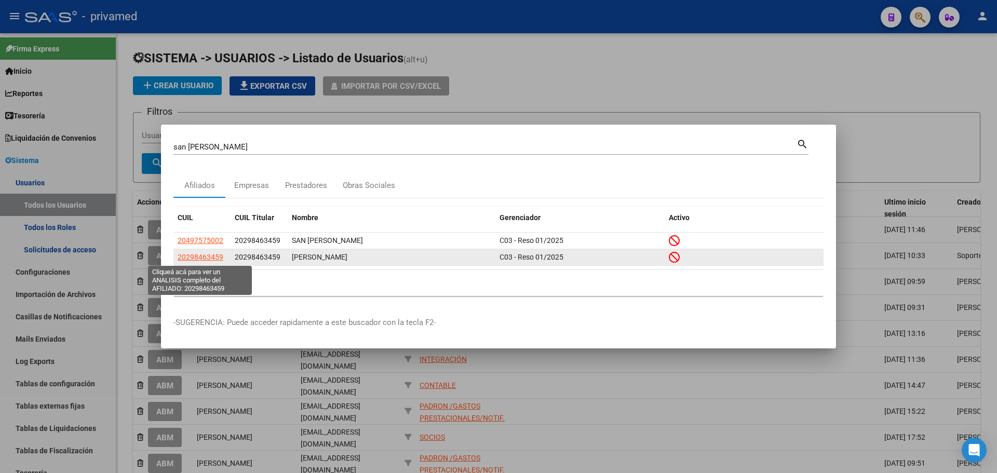
click at [215, 259] on span "20298463459" at bounding box center [201, 257] width 46 height 8
type textarea "20298463459"
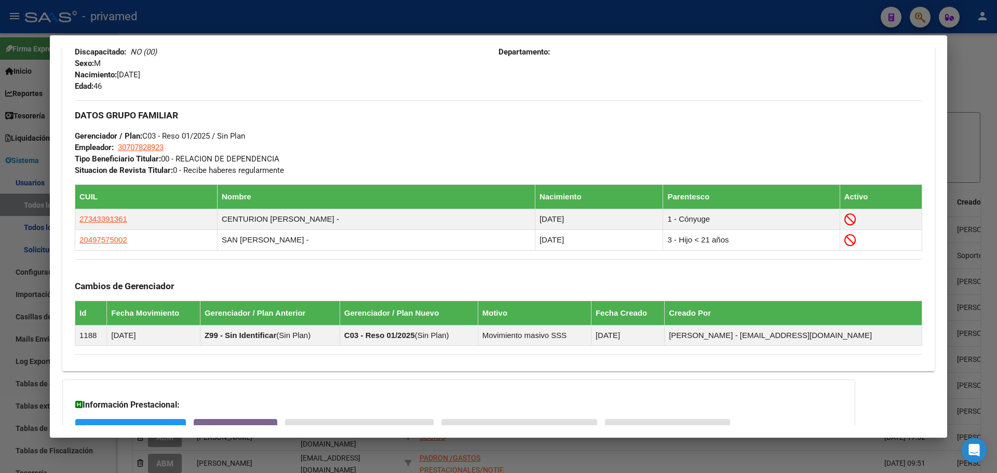
scroll to position [527, 0]
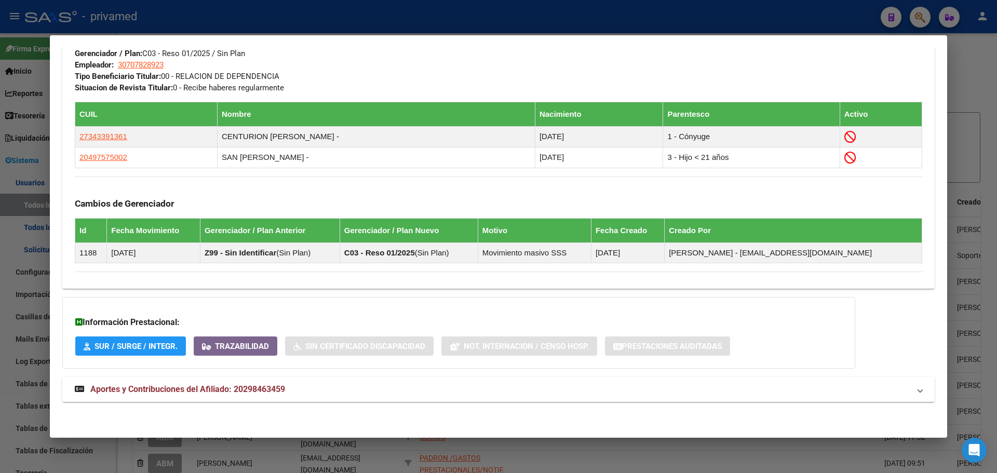
click at [164, 389] on span "Aportes y Contribuciones del Afiliado: 20298463459" at bounding box center [187, 389] width 195 height 10
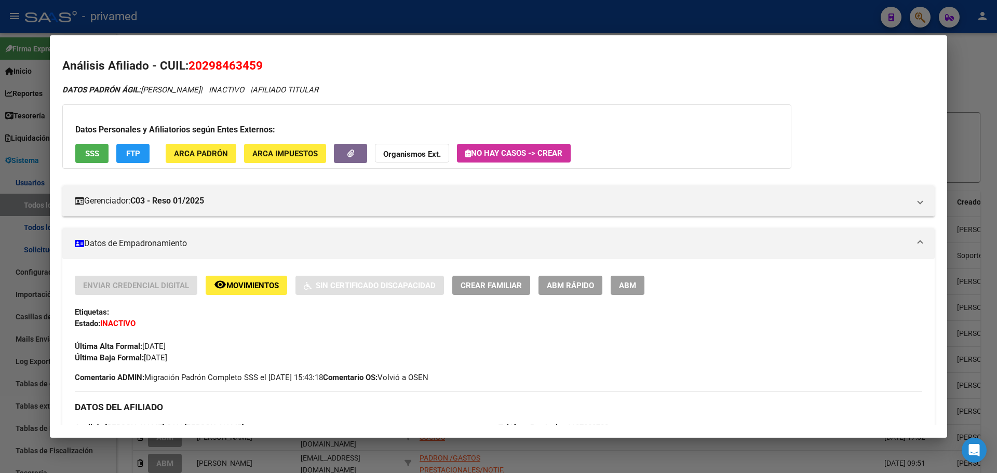
scroll to position [0, 0]
drag, startPoint x: 264, startPoint y: 67, endPoint x: 203, endPoint y: 64, distance: 60.8
click at [191, 70] on h2 "Análisis Afiliado - CUIL: 20298463459" at bounding box center [498, 67] width 872 height 18
copy span "20298463459"
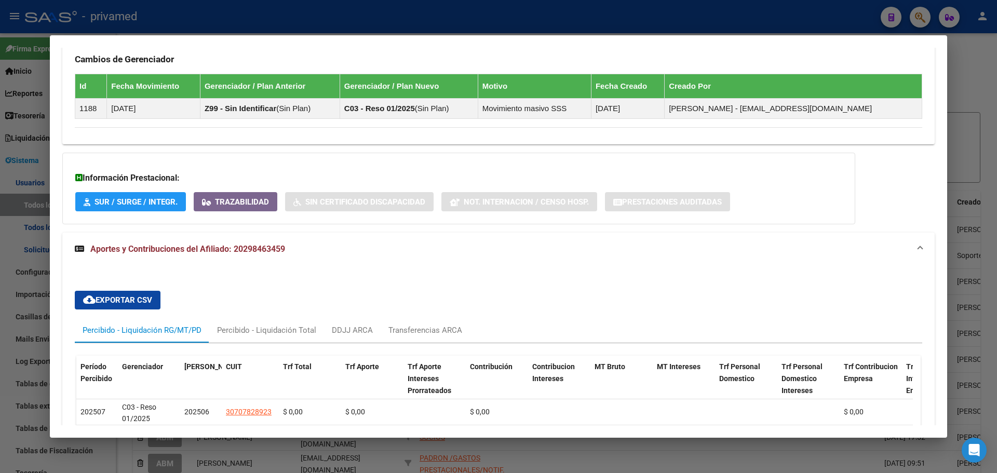
scroll to position [878, 0]
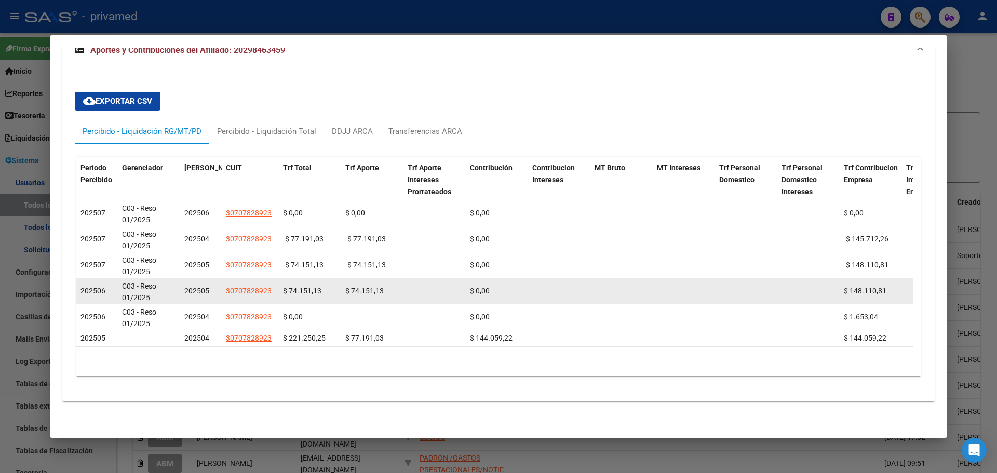
drag, startPoint x: 321, startPoint y: 283, endPoint x: 287, endPoint y: 284, distance: 34.3
click at [287, 285] on div "$ 74.151,13" at bounding box center [310, 291] width 54 height 12
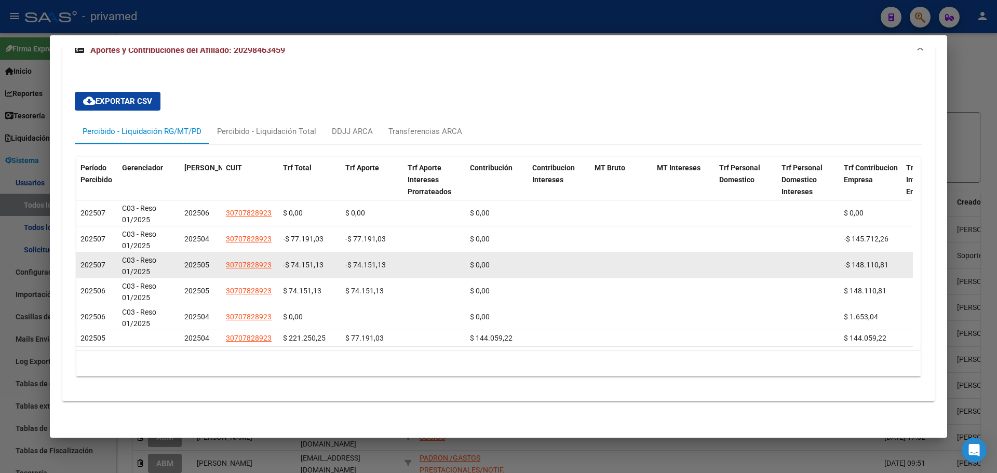
drag, startPoint x: 288, startPoint y: 234, endPoint x: 325, endPoint y: 255, distance: 42.8
click at [325, 255] on datatable-scroller "202507 C03 - Reso 01/2025 202506 30707828923 $ 0,00 $ 0,00 $ 0,00 $ 0,00 % 0 % …" at bounding box center [494, 273] width 836 height 146
click at [407, 252] on datatable-body-cell at bounding box center [434, 264] width 62 height 25
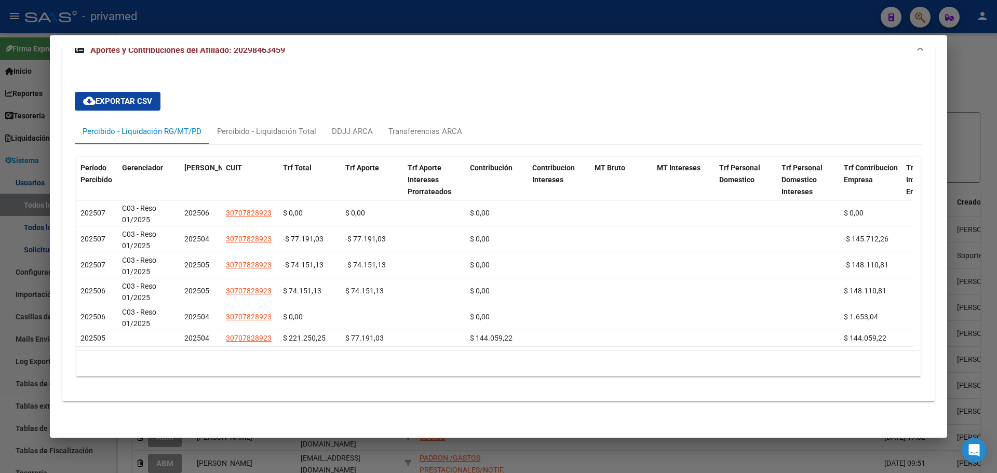
click at [427, 375] on div "10 total 1" at bounding box center [498, 363] width 844 height 26
click at [309, 14] on div at bounding box center [498, 236] width 997 height 473
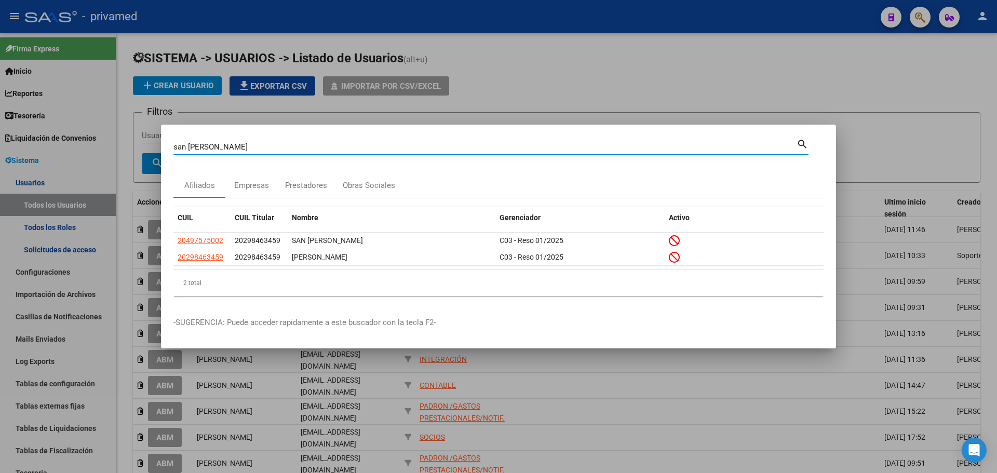
click at [272, 146] on input "san [PERSON_NAME]" at bounding box center [484, 146] width 623 height 9
paste input "29664013"
type input "29664013"
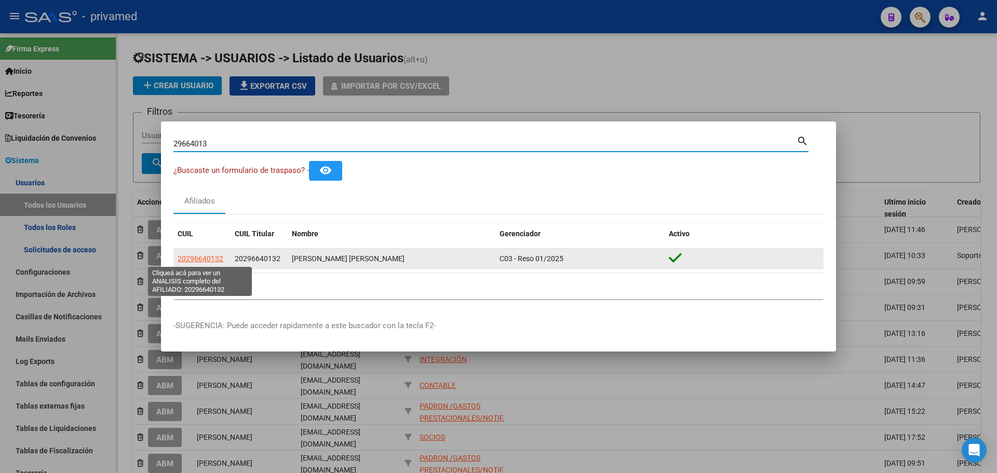
click at [191, 261] on span "20296640132" at bounding box center [201, 258] width 46 height 8
type textarea "20296640132"
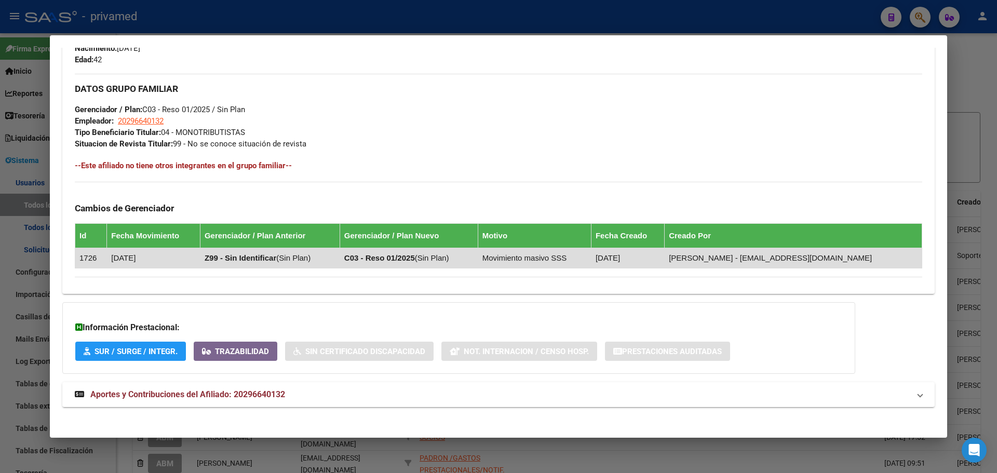
scroll to position [477, 0]
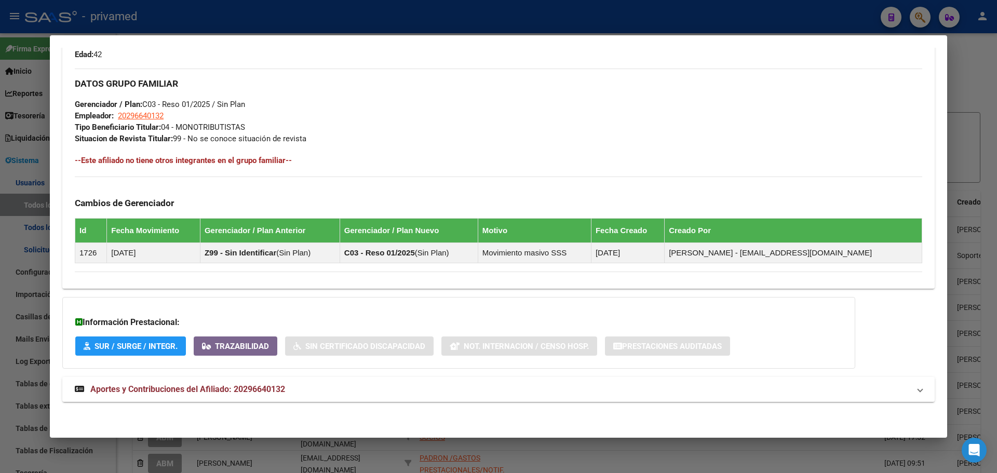
click at [108, 395] on strong "Aportes y Contribuciones del Afiliado: 20296640132" at bounding box center [180, 389] width 210 height 12
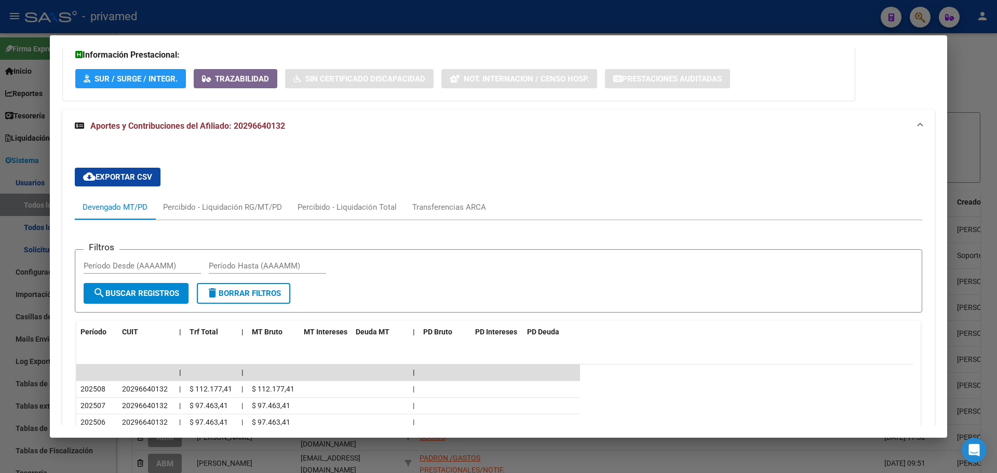
scroll to position [844, 0]
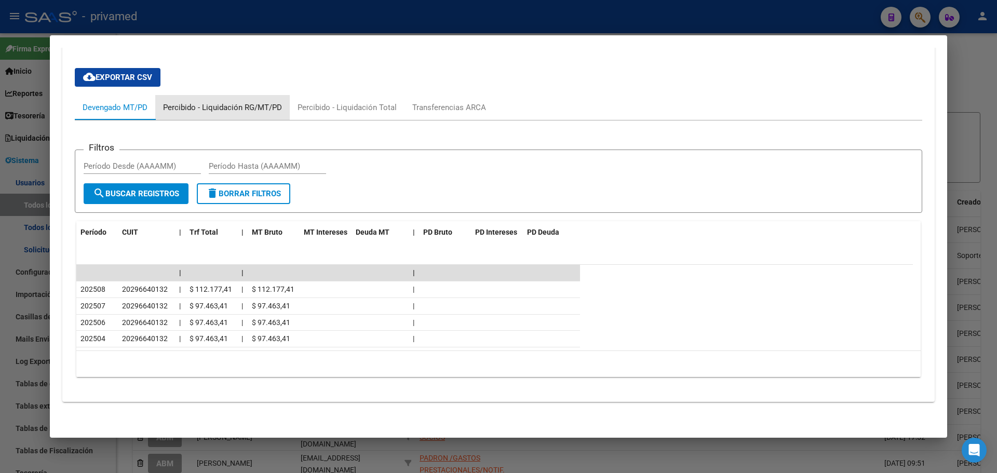
click at [227, 104] on div "Percibido - Liquidación RG/MT/PD" at bounding box center [222, 107] width 119 height 11
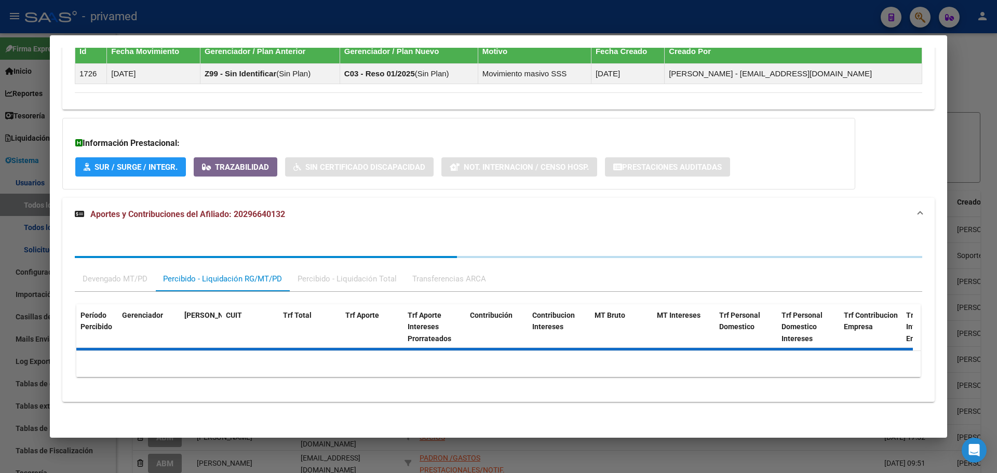
scroll to position [749, 0]
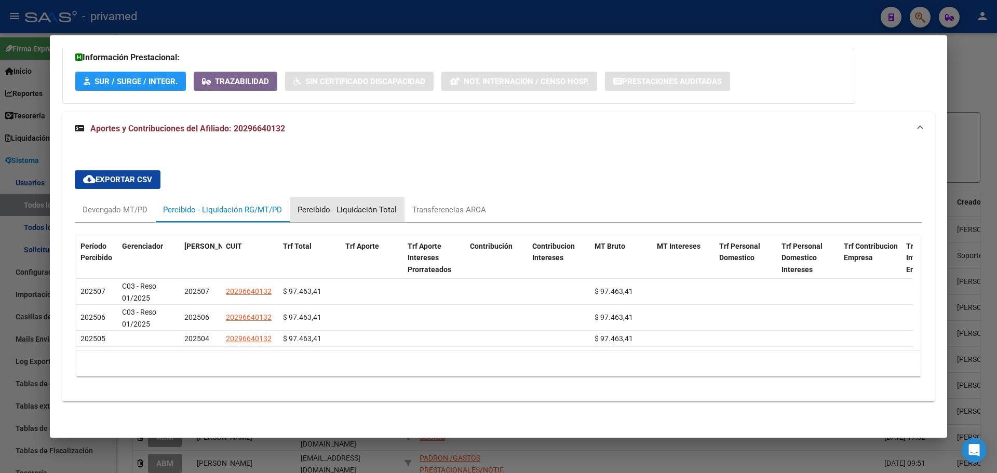
click at [354, 204] on div "Percibido - Liquidación Total" at bounding box center [346, 209] width 99 height 11
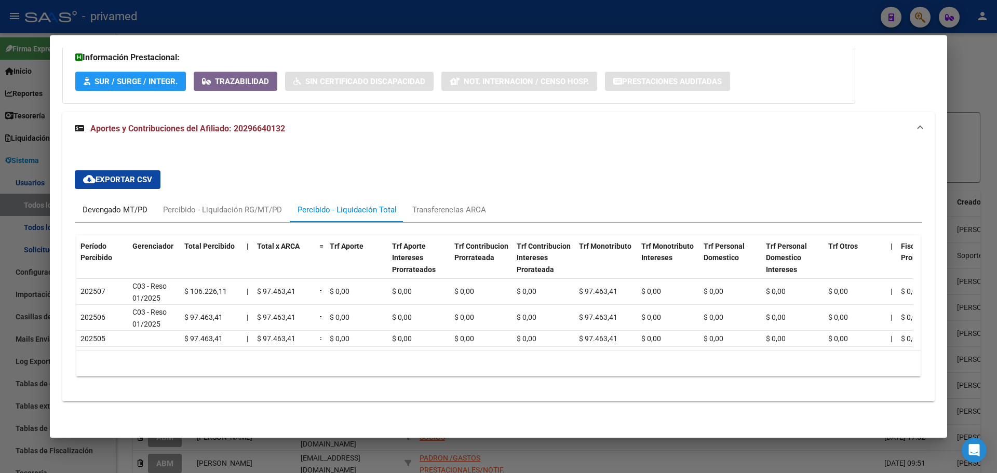
click at [113, 204] on div "Devengado MT/PD" at bounding box center [115, 209] width 65 height 11
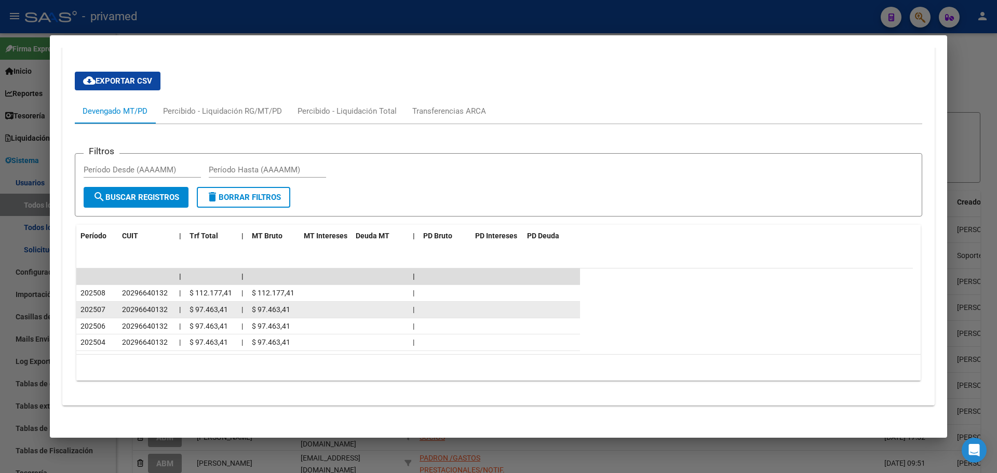
scroll to position [844, 0]
